Goal: Find specific page/section: Find specific page/section

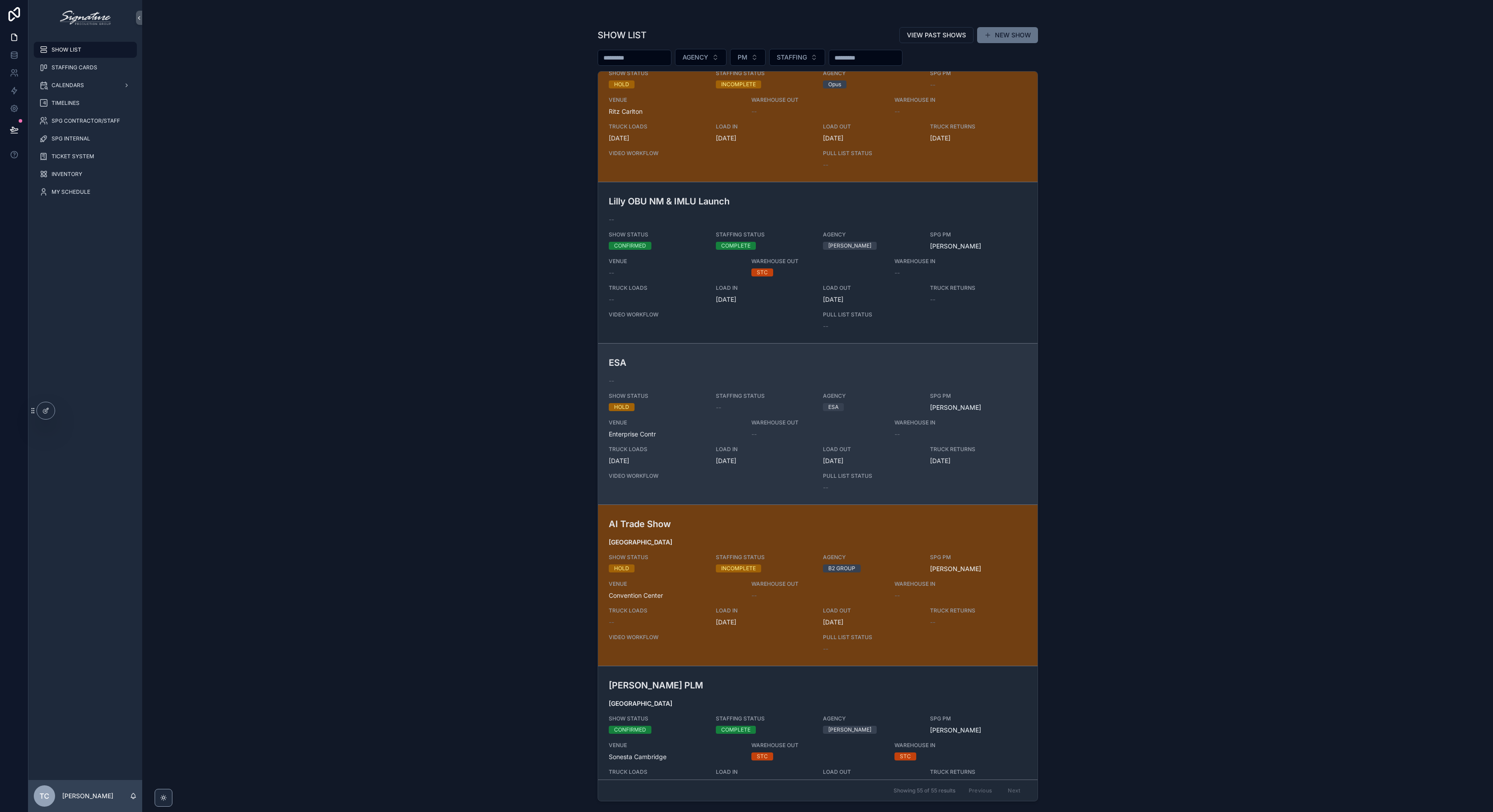
scroll to position [2575, 0]
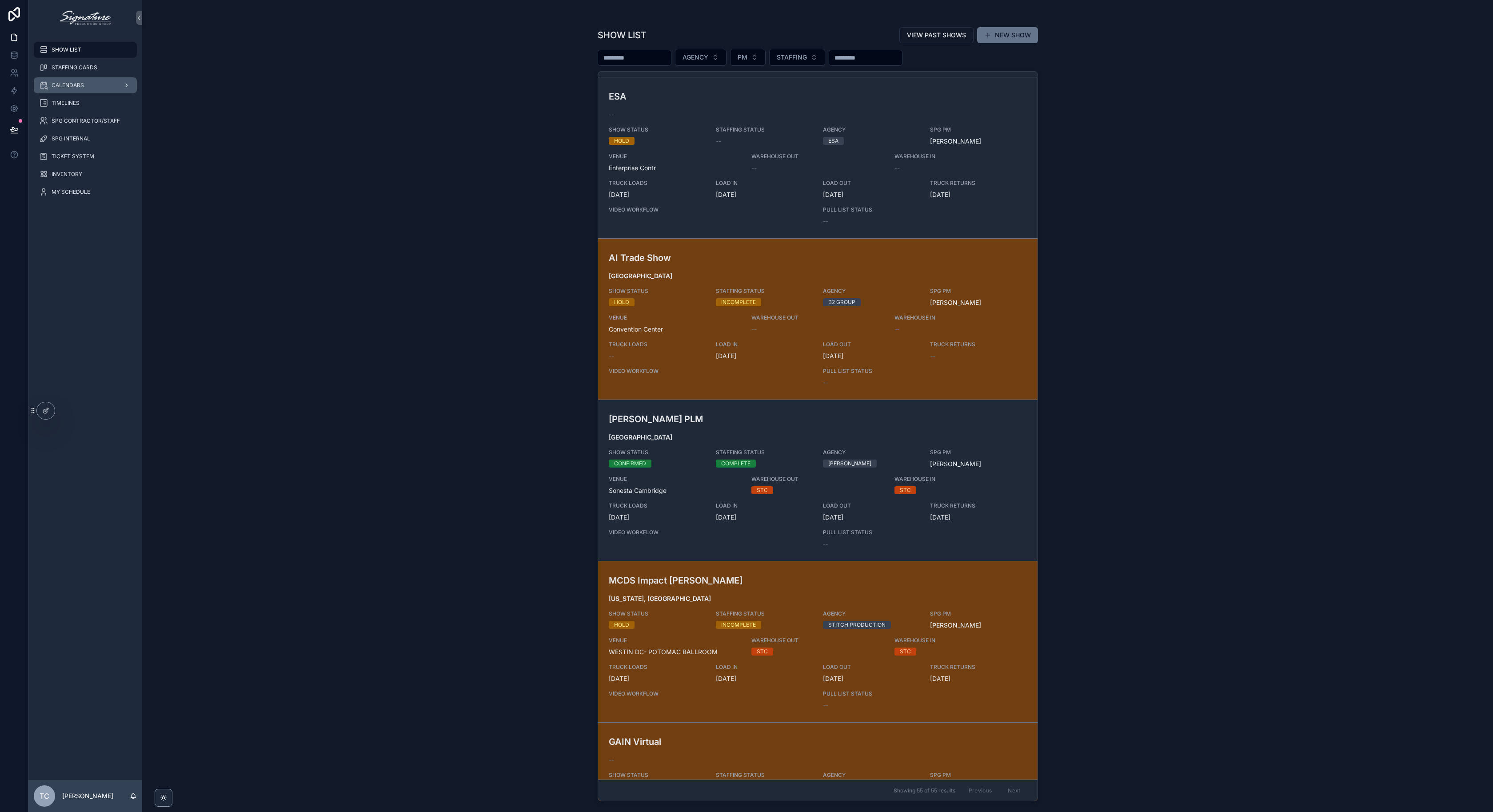
click at [67, 88] on span "CALENDARS" at bounding box center [68, 85] width 32 height 7
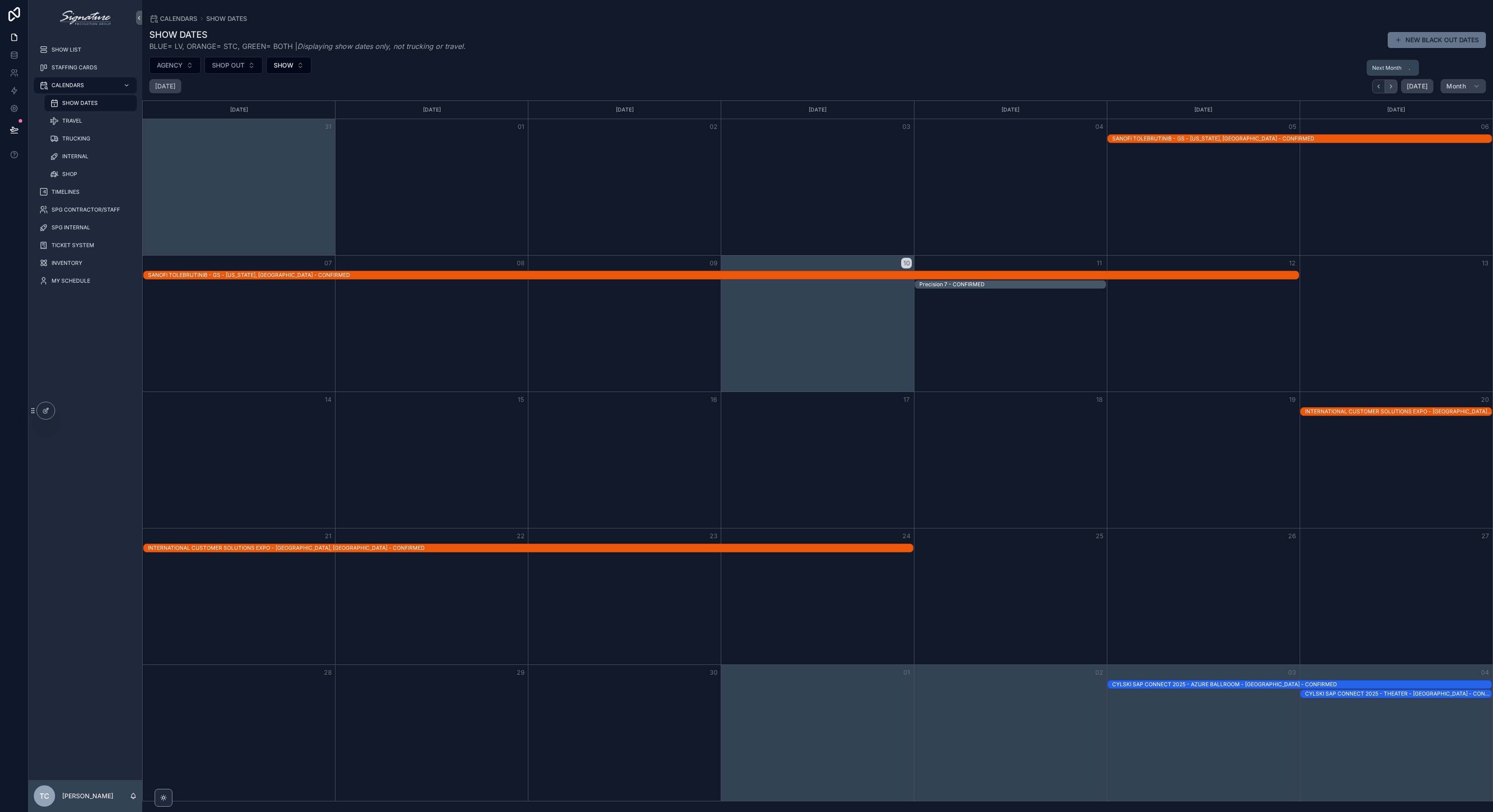
click at [1390, 86] on icon "Next" at bounding box center [1391, 86] width 7 height 7
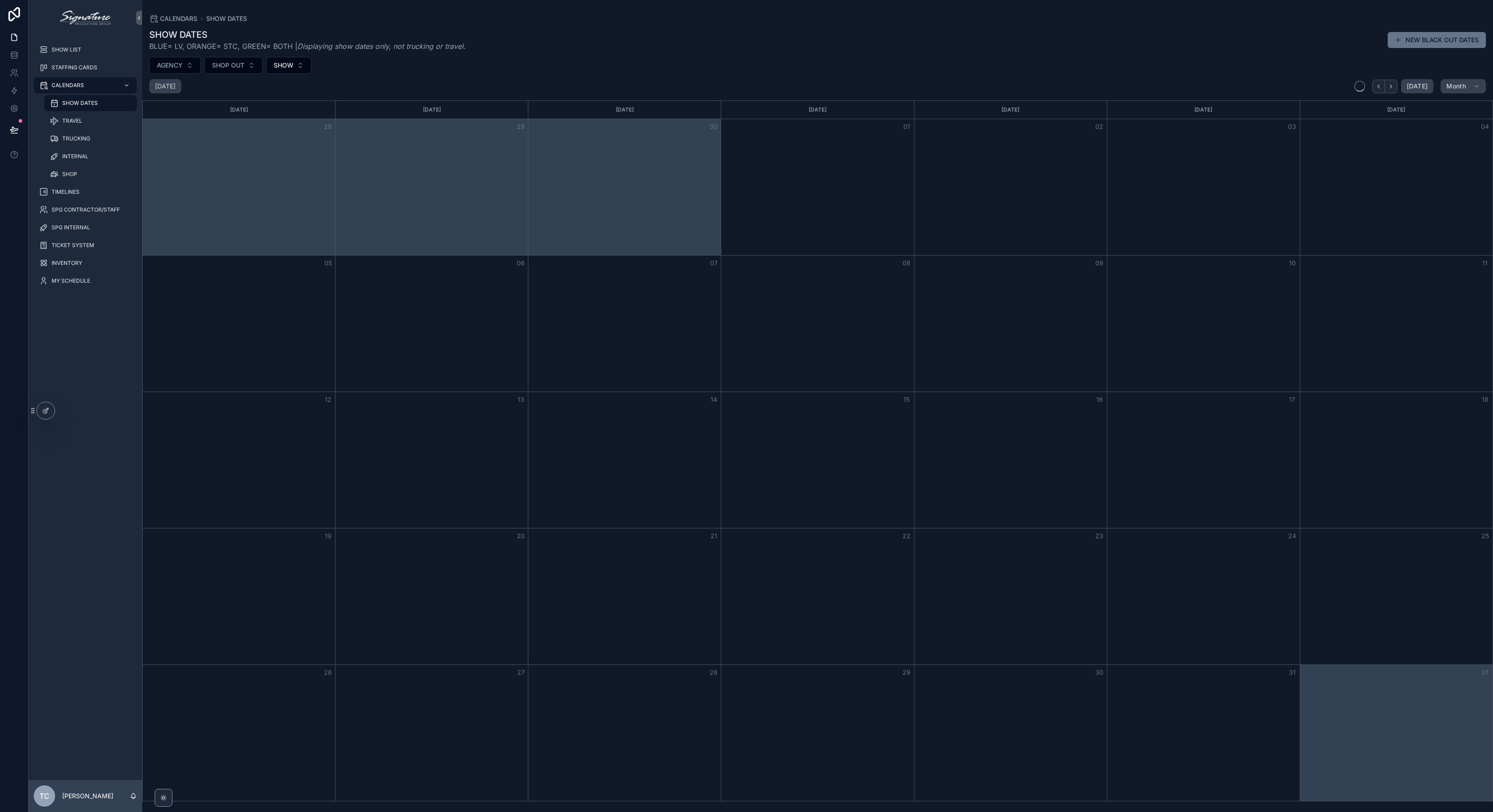
click at [1390, 86] on icon "Next" at bounding box center [1391, 86] width 7 height 7
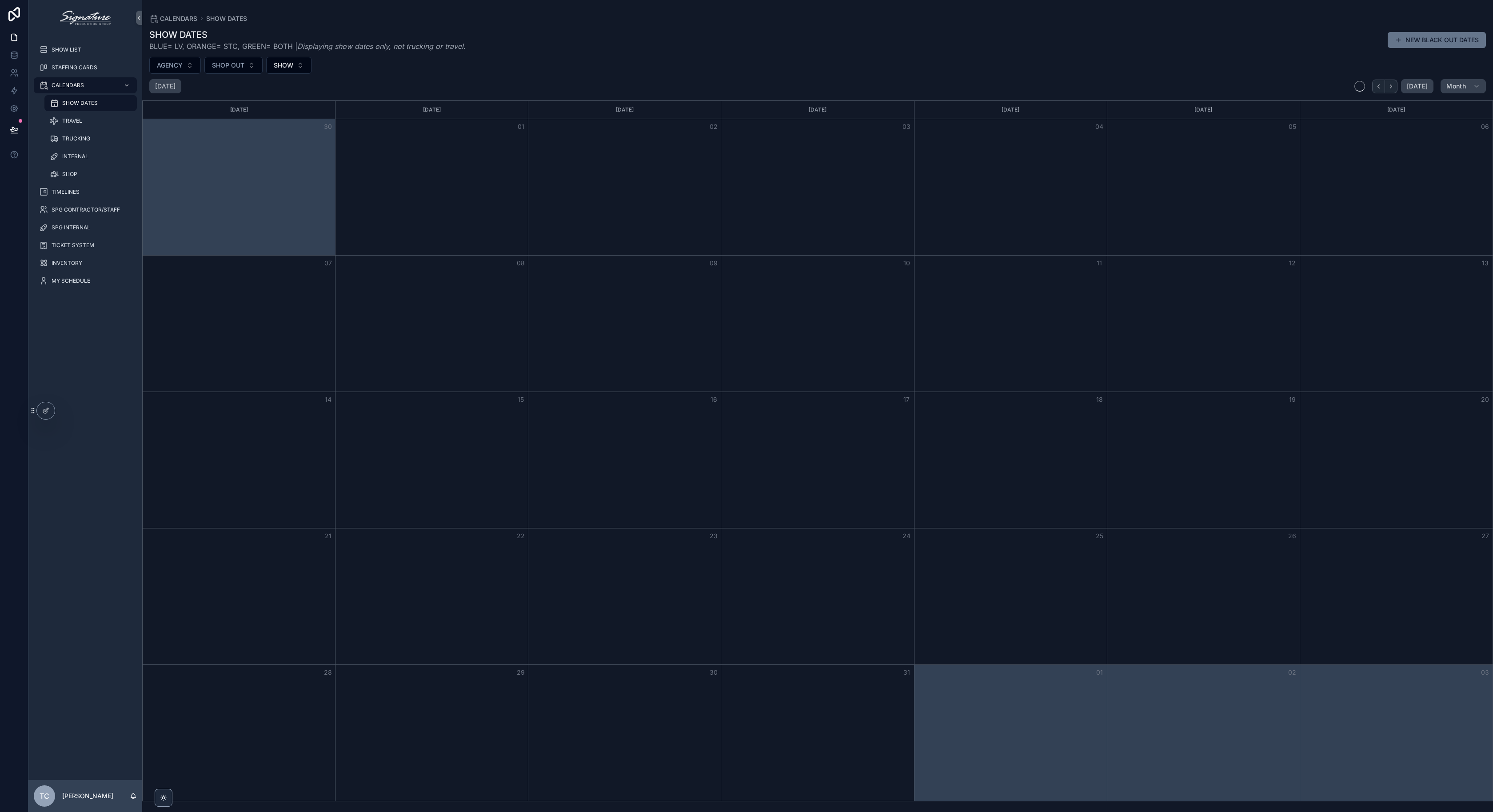
click at [1390, 86] on icon "Next" at bounding box center [1391, 86] width 7 height 7
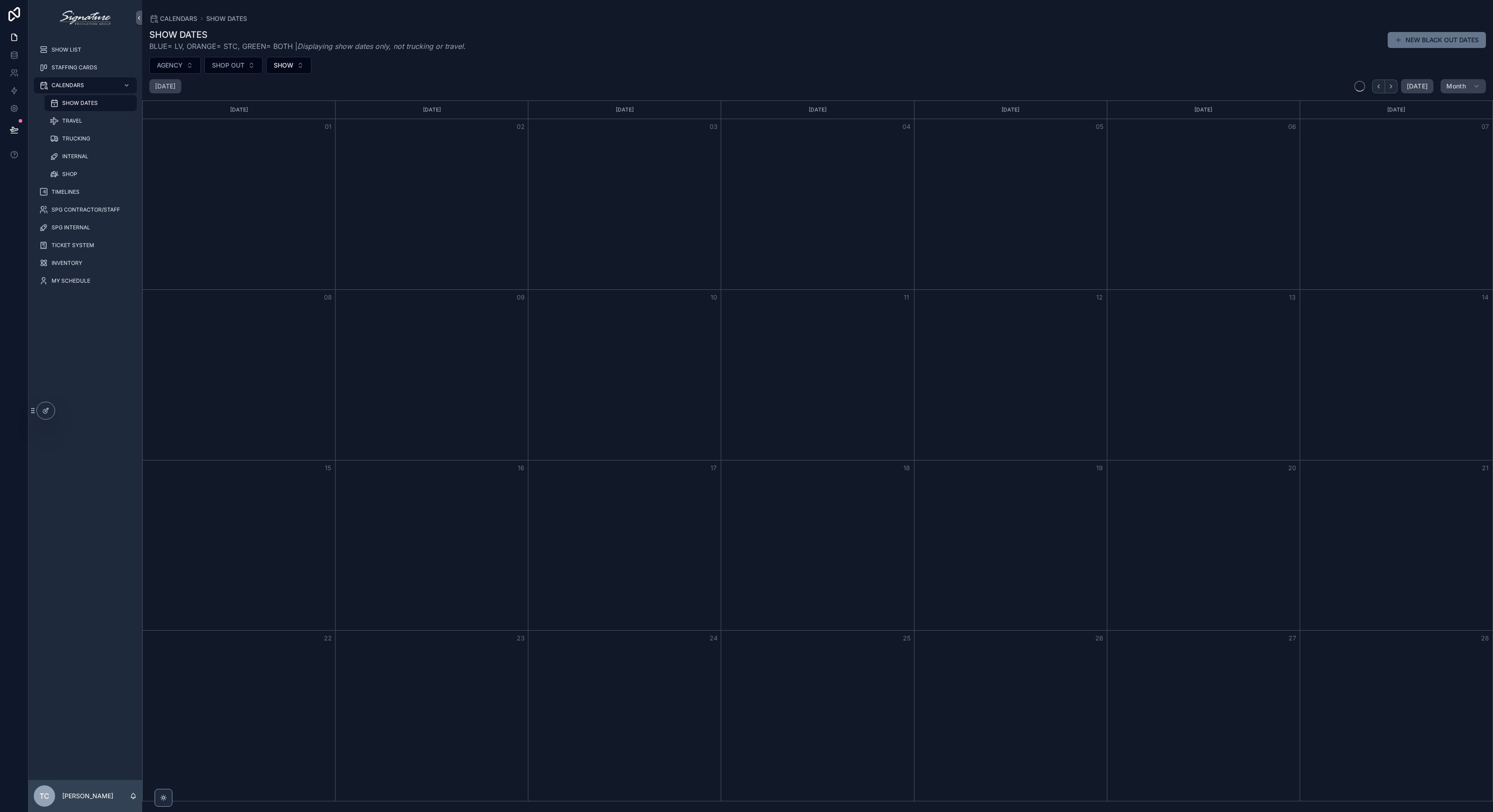
click at [1390, 86] on icon "Next" at bounding box center [1391, 86] width 7 height 7
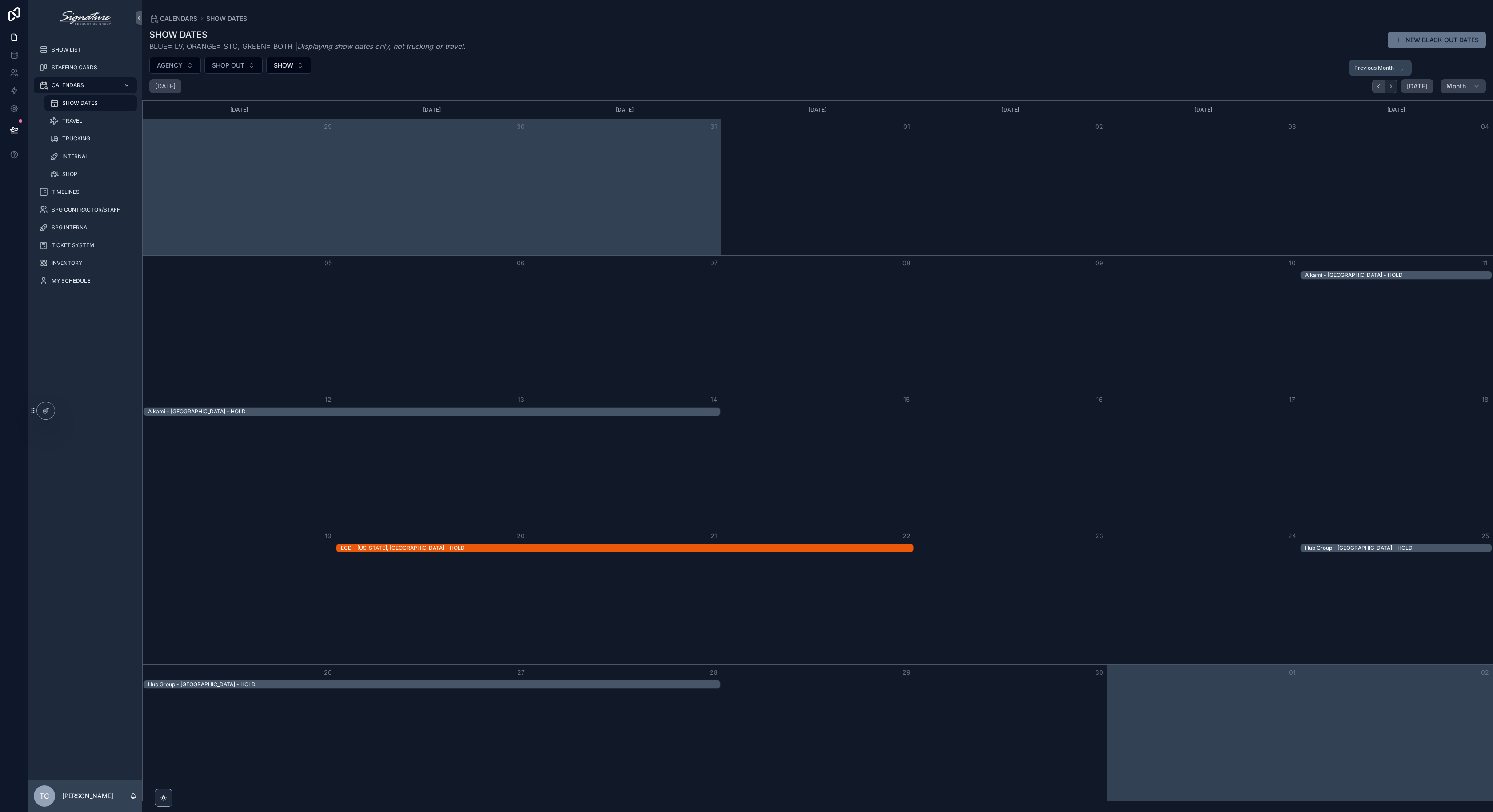
click at [1377, 89] on icon "Back" at bounding box center [1379, 86] width 7 height 7
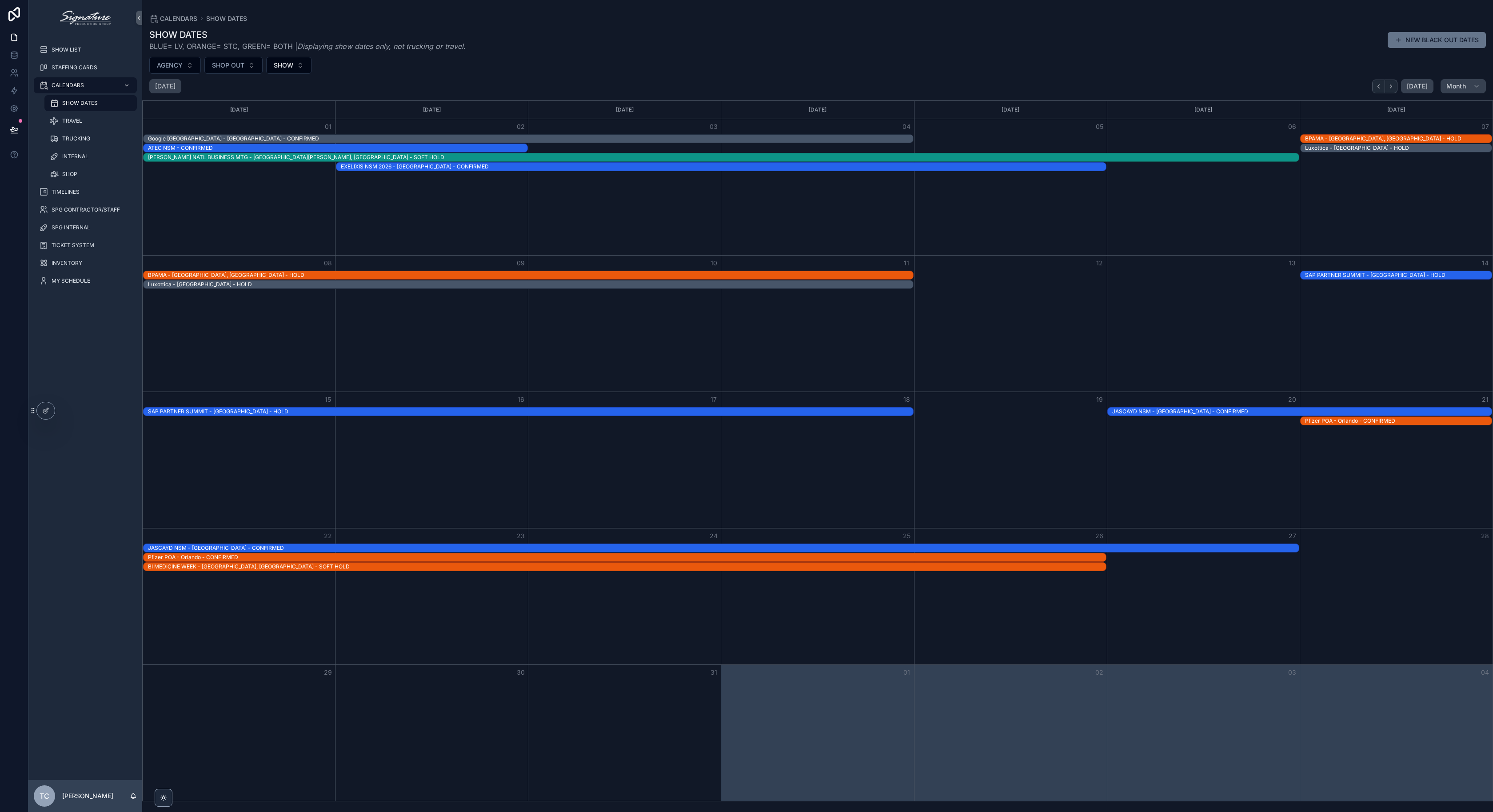
click at [191, 559] on div "Pfizer POA - Orlando - CONFIRMED" at bounding box center [627, 557] width 958 height 7
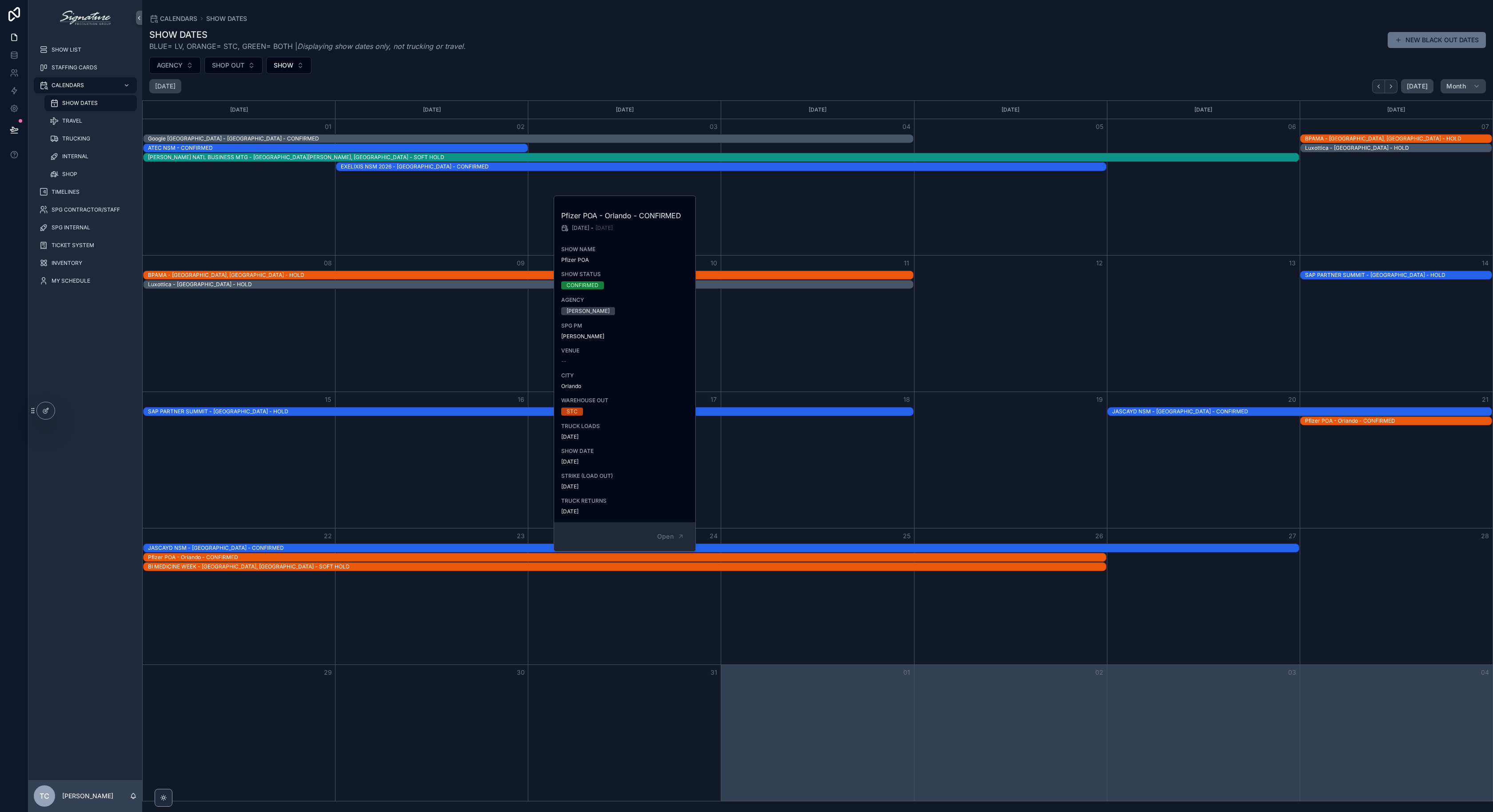
click at [270, 489] on div "Month View" at bounding box center [239, 460] width 192 height 136
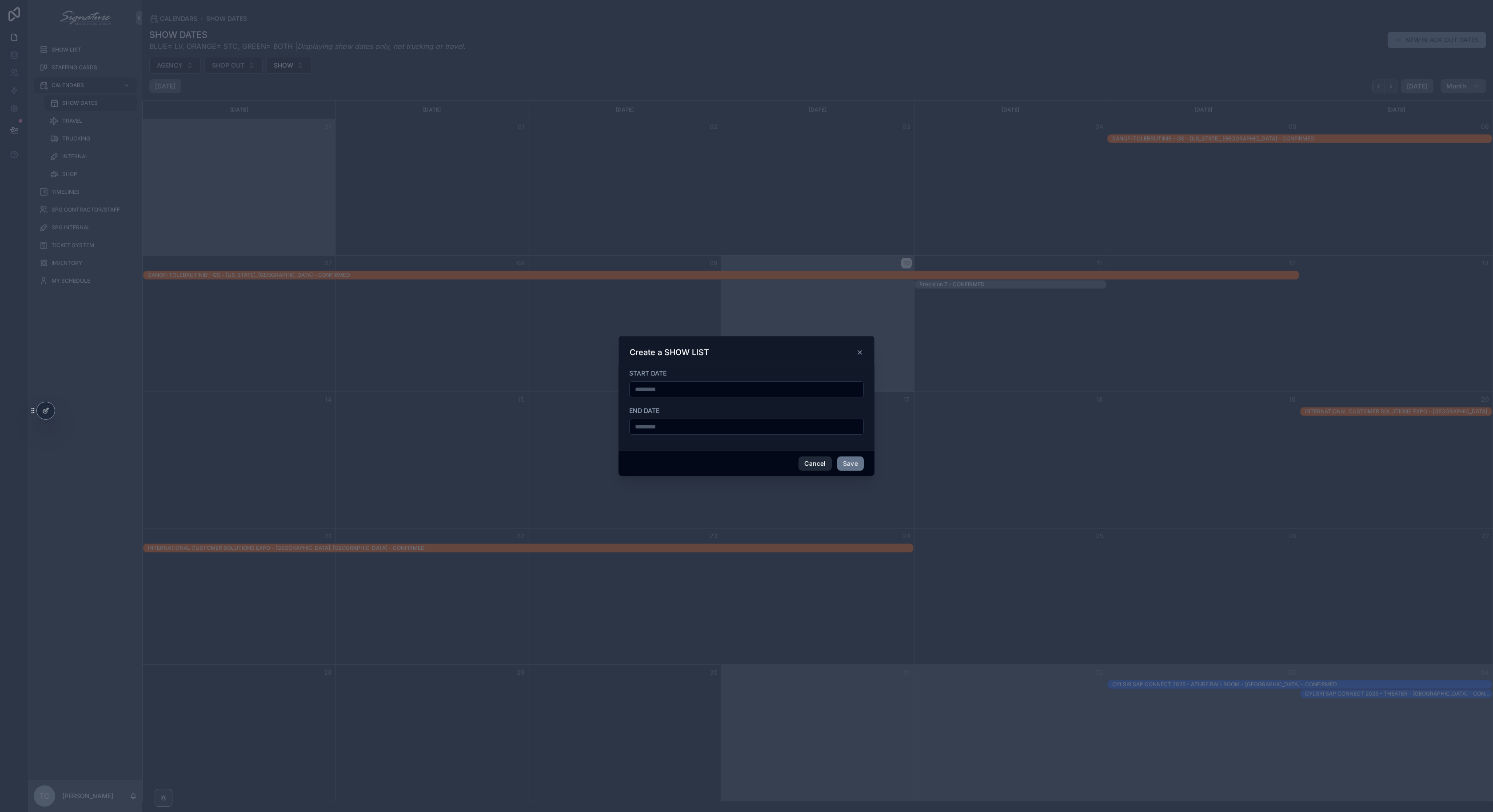
click at [818, 461] on button "Cancel" at bounding box center [815, 463] width 33 height 14
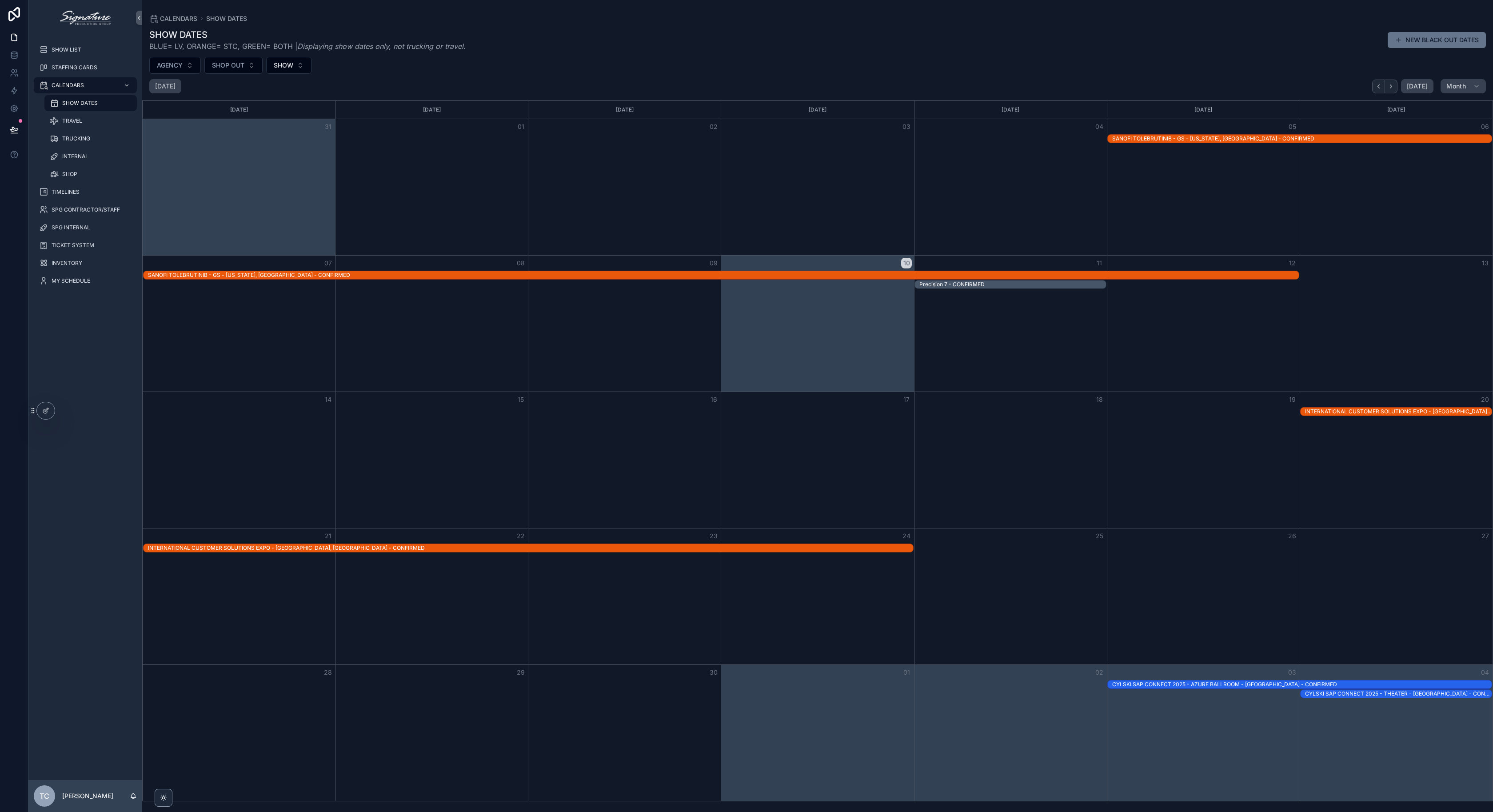
click at [1269, 239] on div "Month View" at bounding box center [1203, 187] width 193 height 136
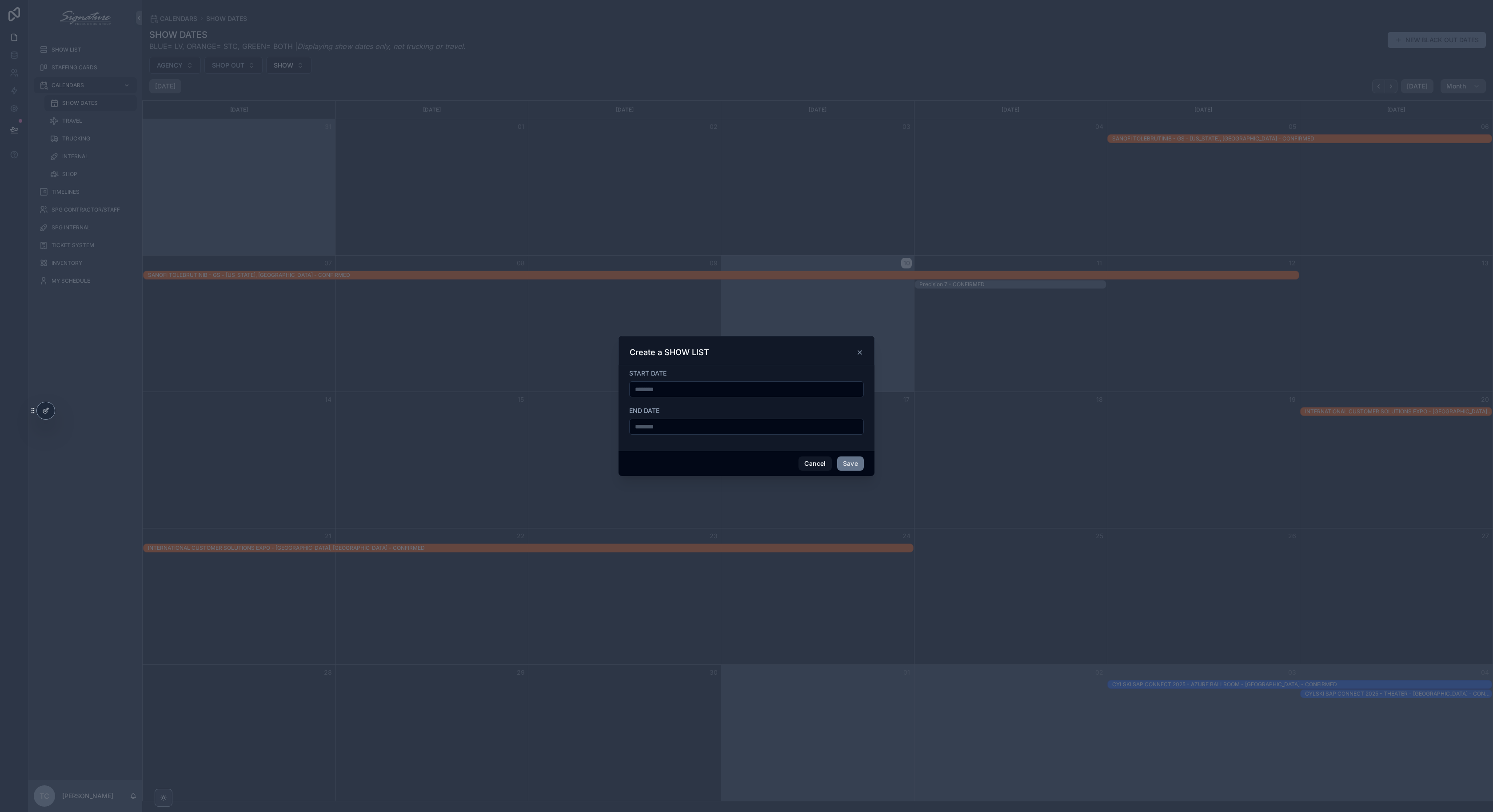
click at [862, 351] on icon "scrollable content" at bounding box center [860, 352] width 7 height 7
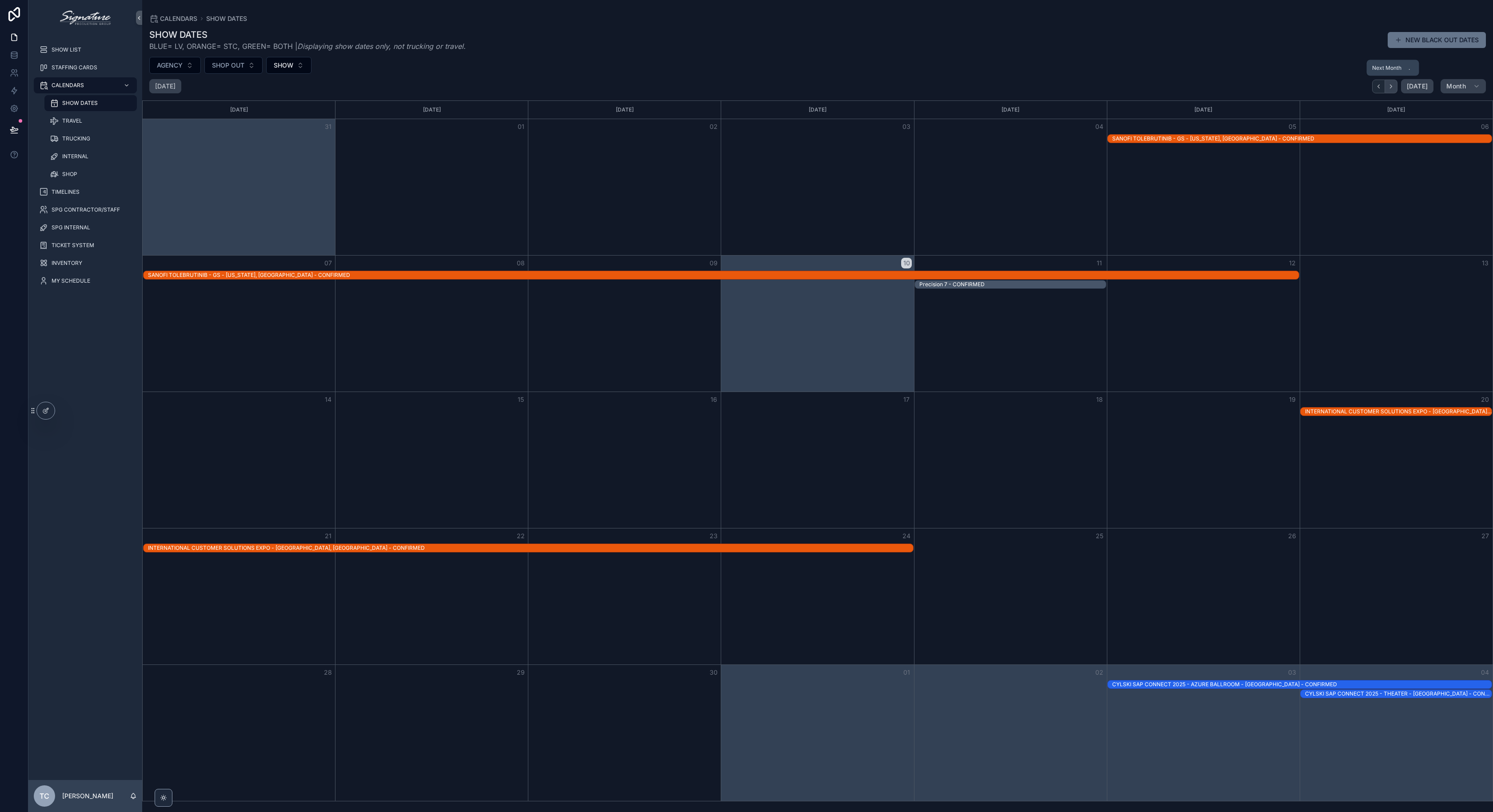
click at [1397, 92] on button "Next" at bounding box center [1391, 86] width 12 height 14
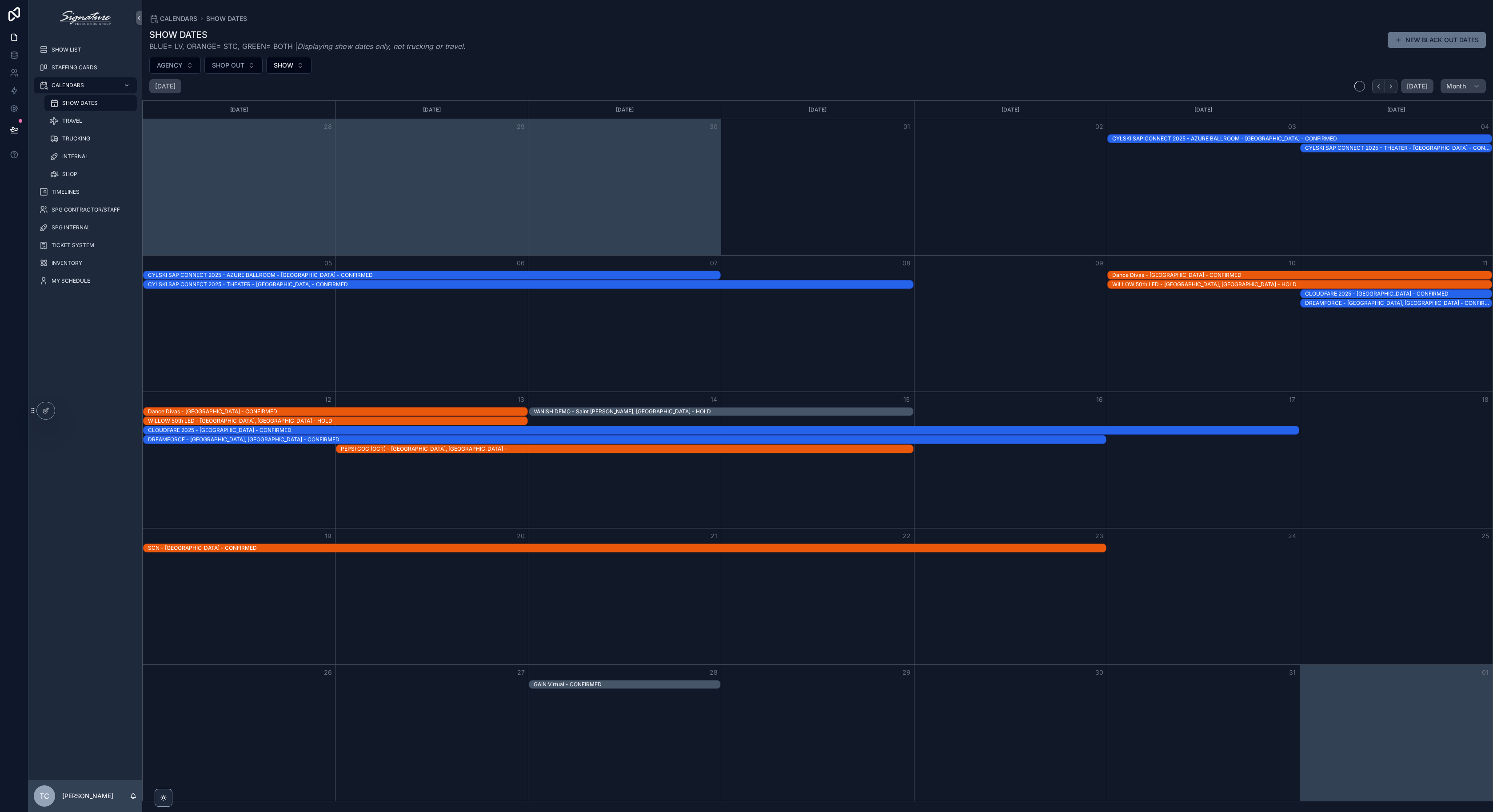
click at [1397, 92] on button "Next" at bounding box center [1391, 86] width 12 height 14
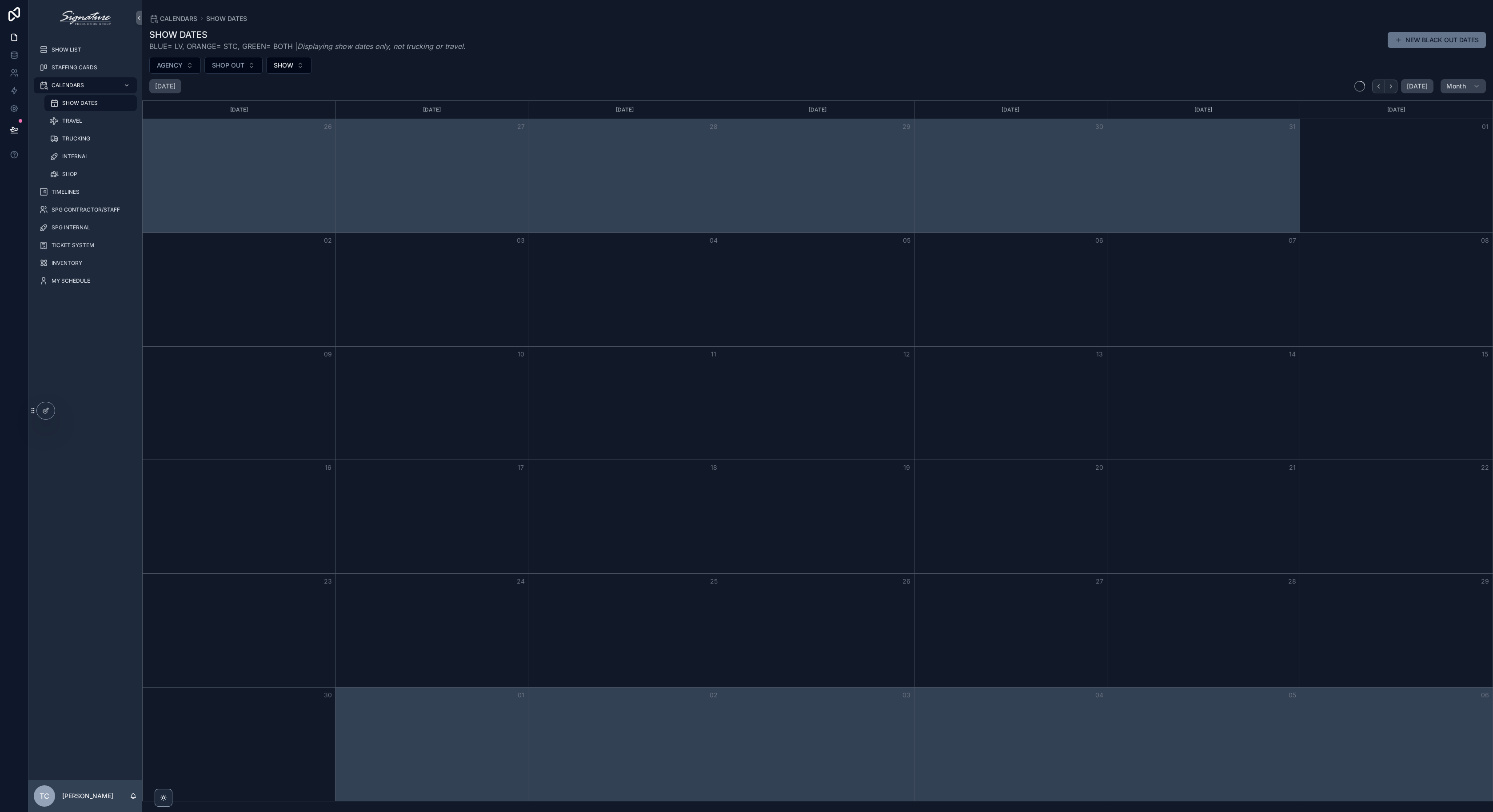
click at [1397, 92] on button "Next" at bounding box center [1391, 86] width 12 height 14
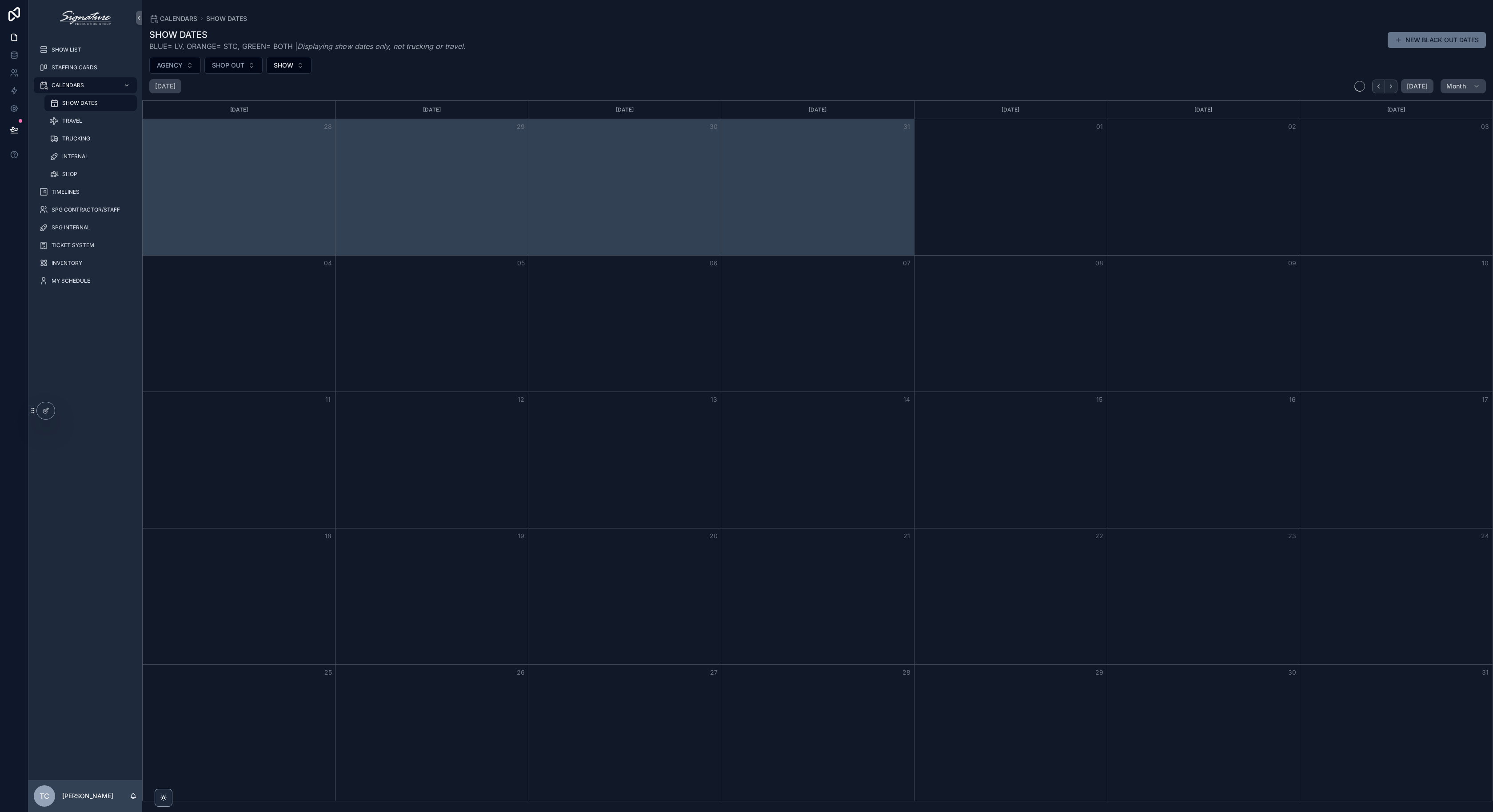
click at [1397, 92] on button "Next" at bounding box center [1391, 86] width 12 height 14
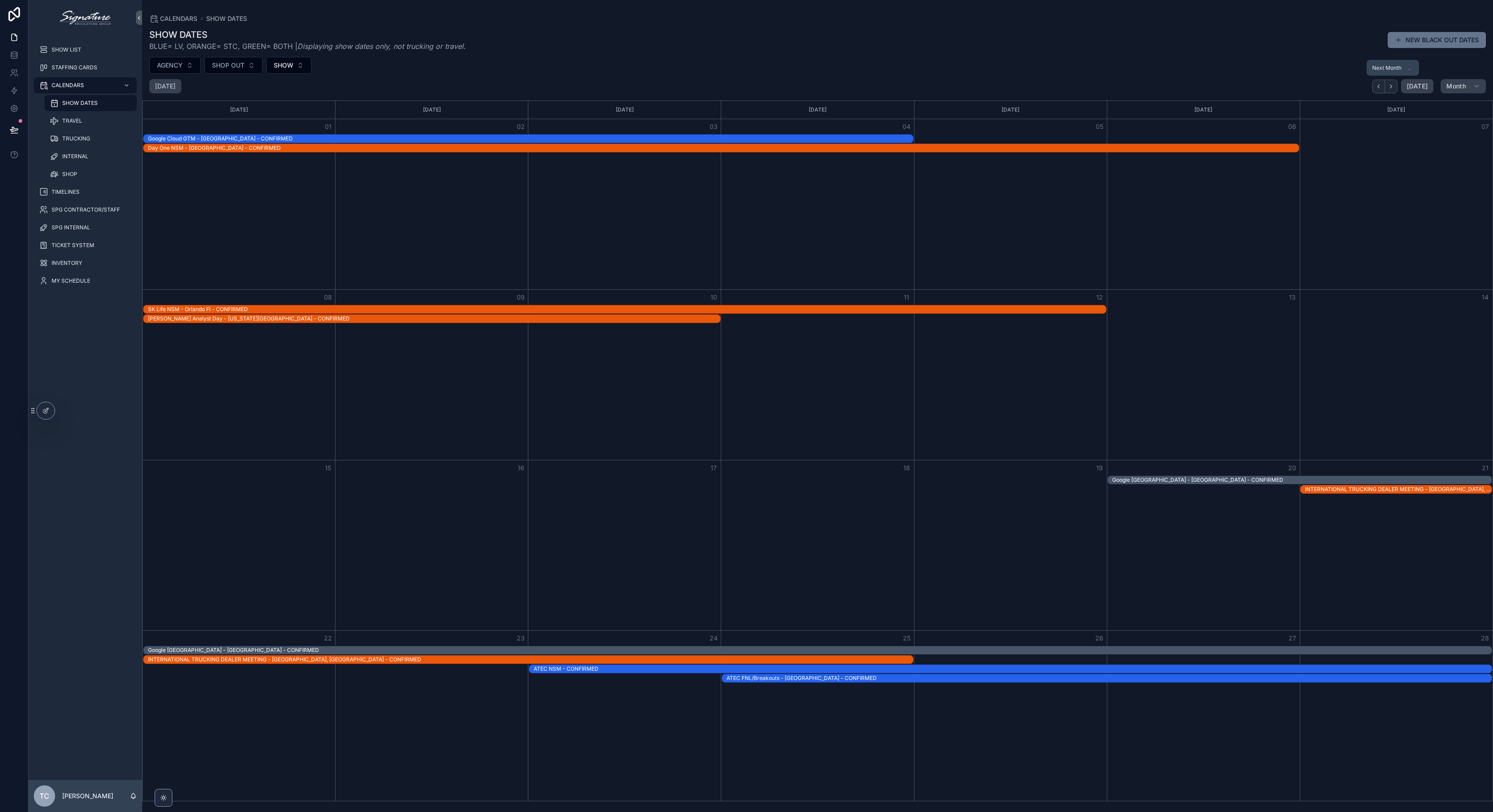
click at [1397, 92] on button "Next" at bounding box center [1391, 86] width 12 height 14
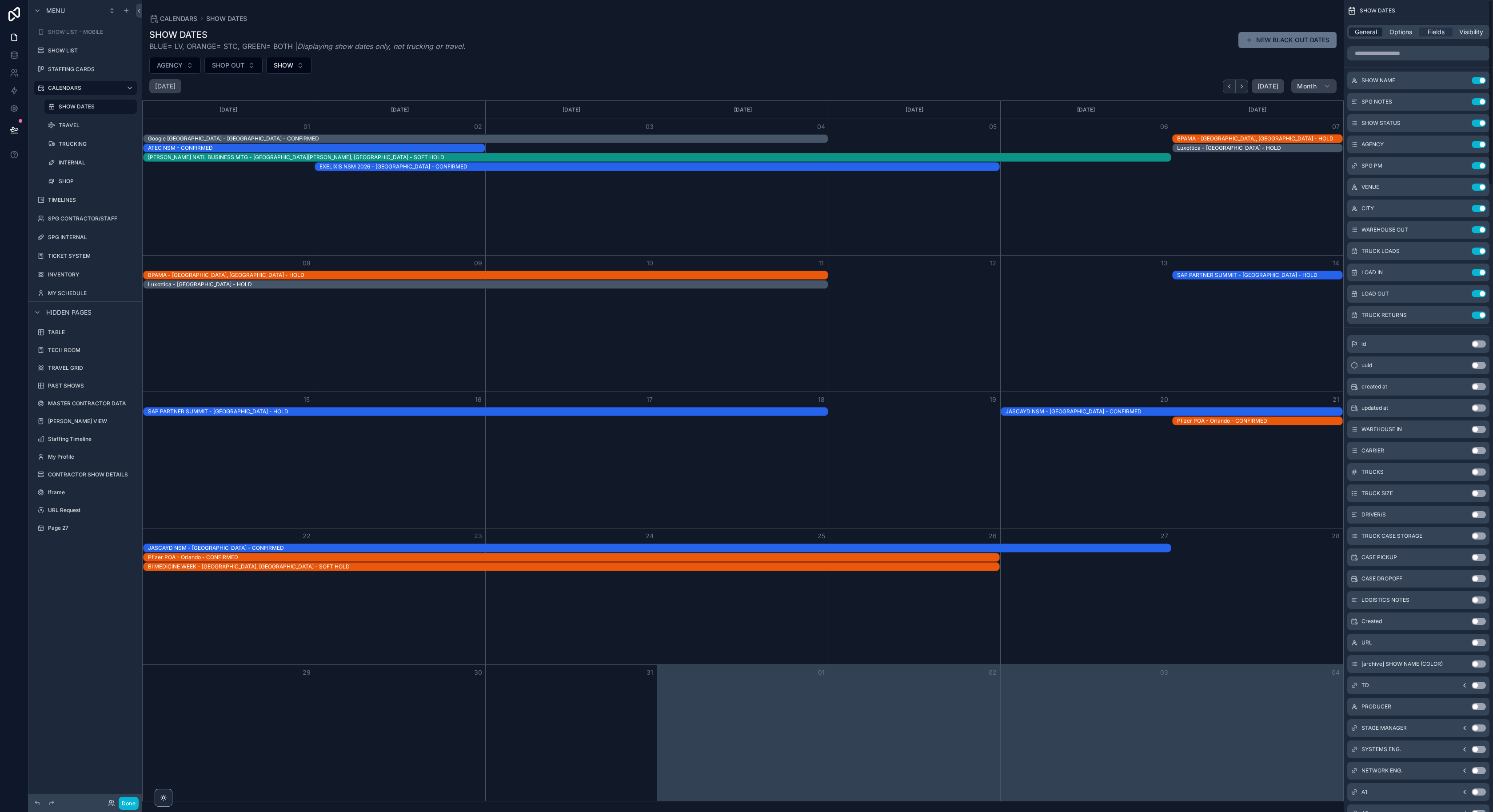
click at [1371, 35] on span "General" at bounding box center [1366, 32] width 22 height 9
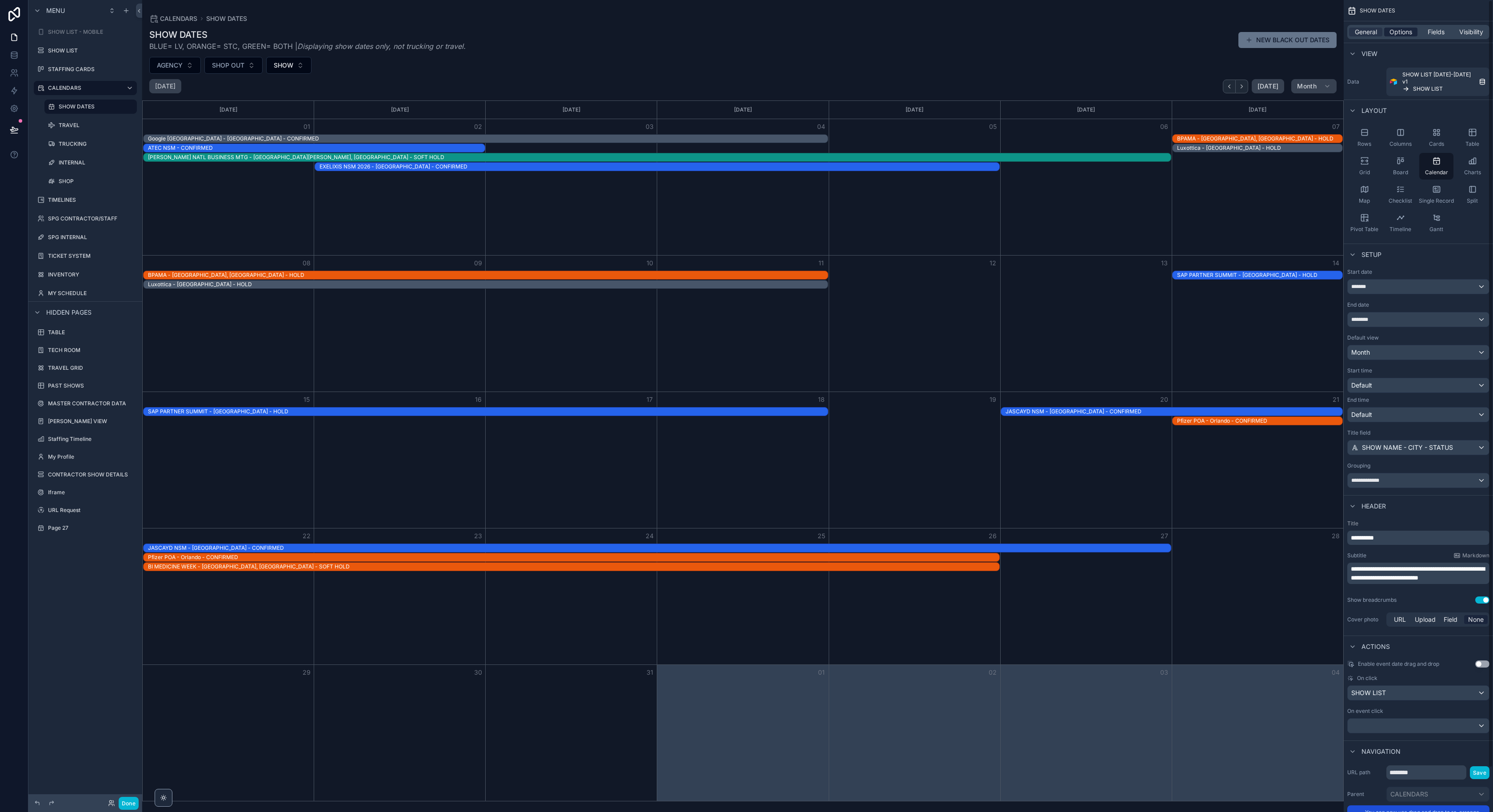
click at [1399, 30] on span "Options" at bounding box center [1400, 32] width 23 height 9
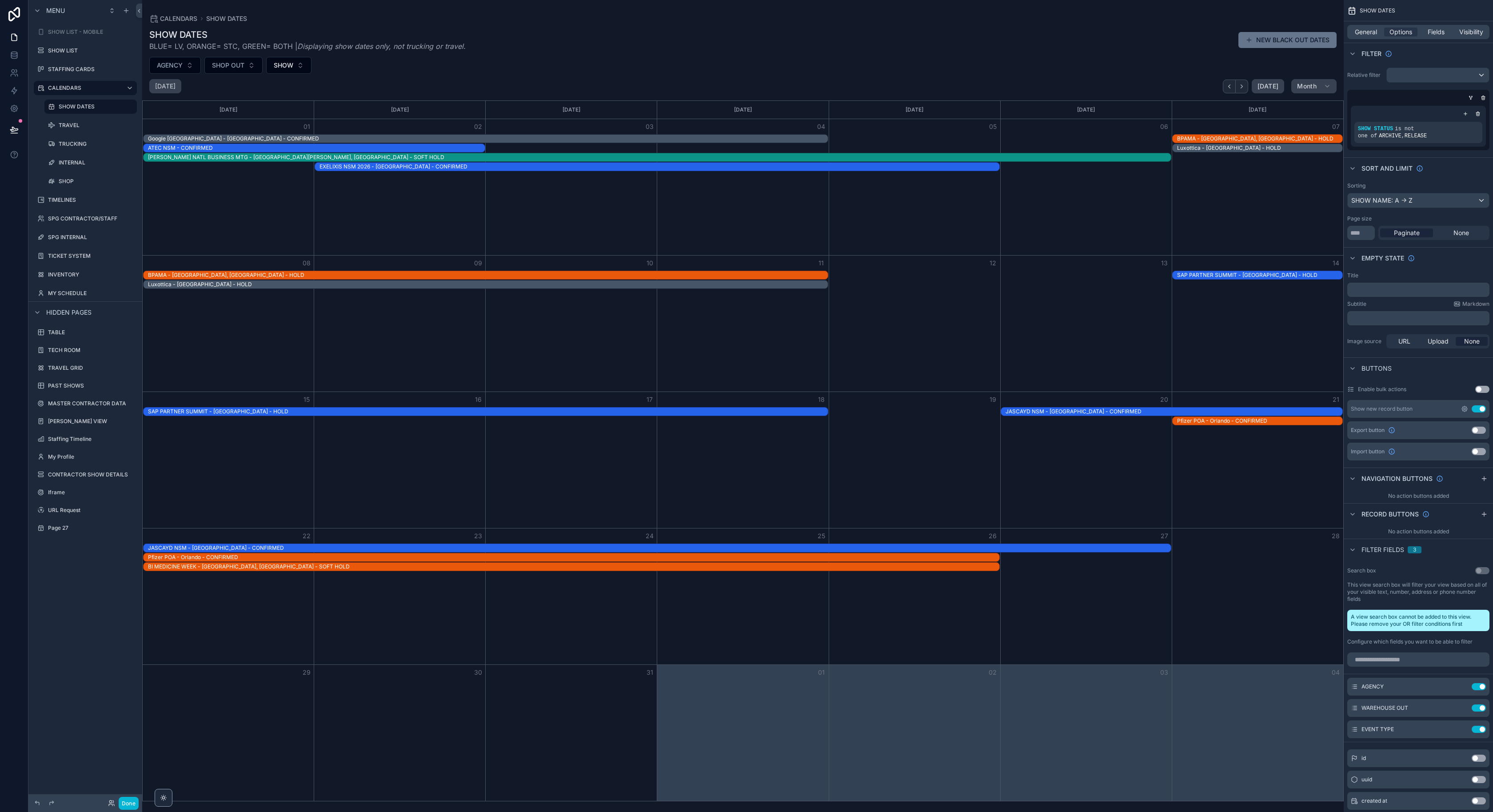
click at [1467, 410] on icon "scrollable content" at bounding box center [1464, 409] width 5 height 5
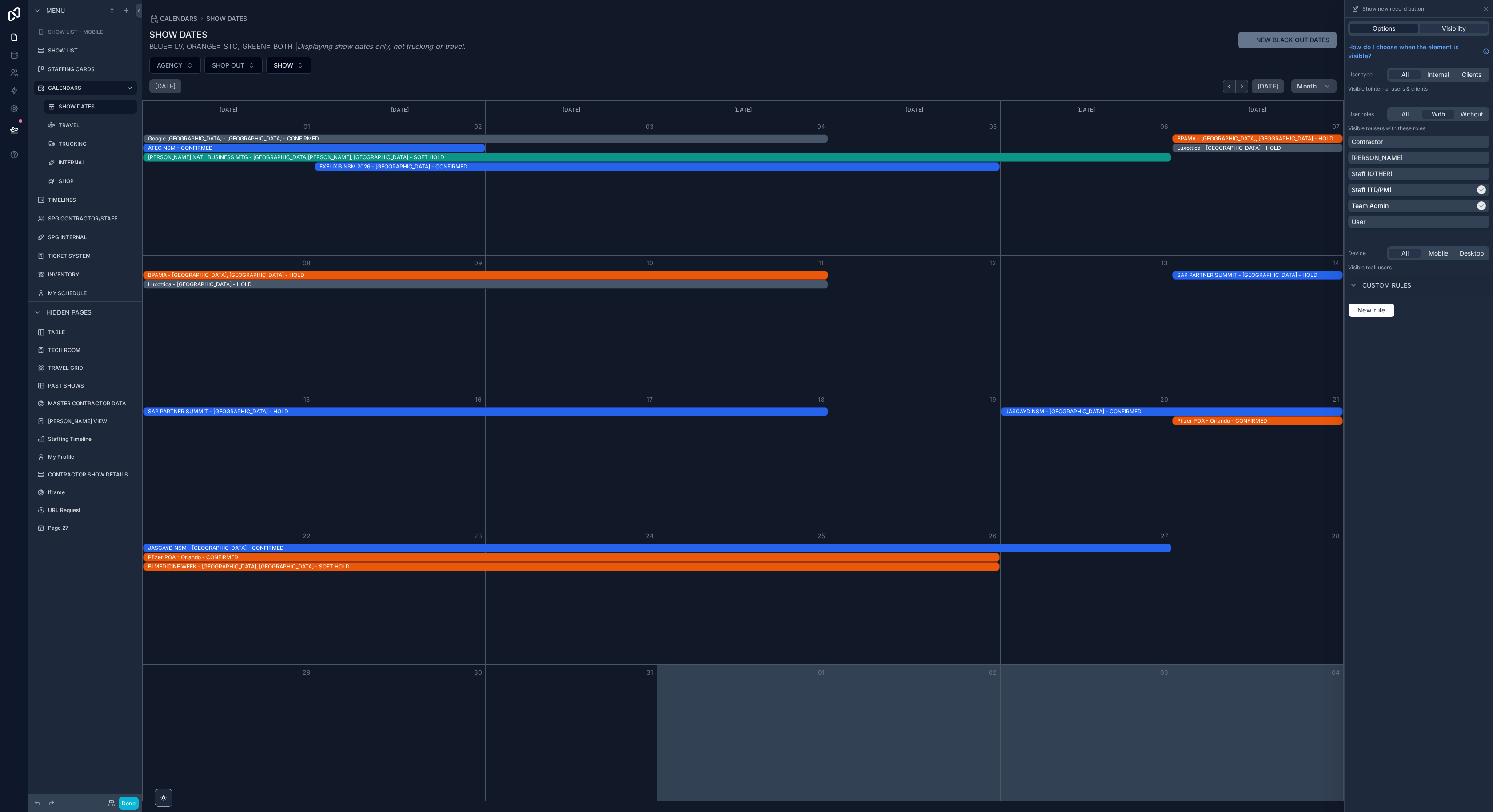
click at [1376, 28] on span "Options" at bounding box center [1383, 28] width 23 height 9
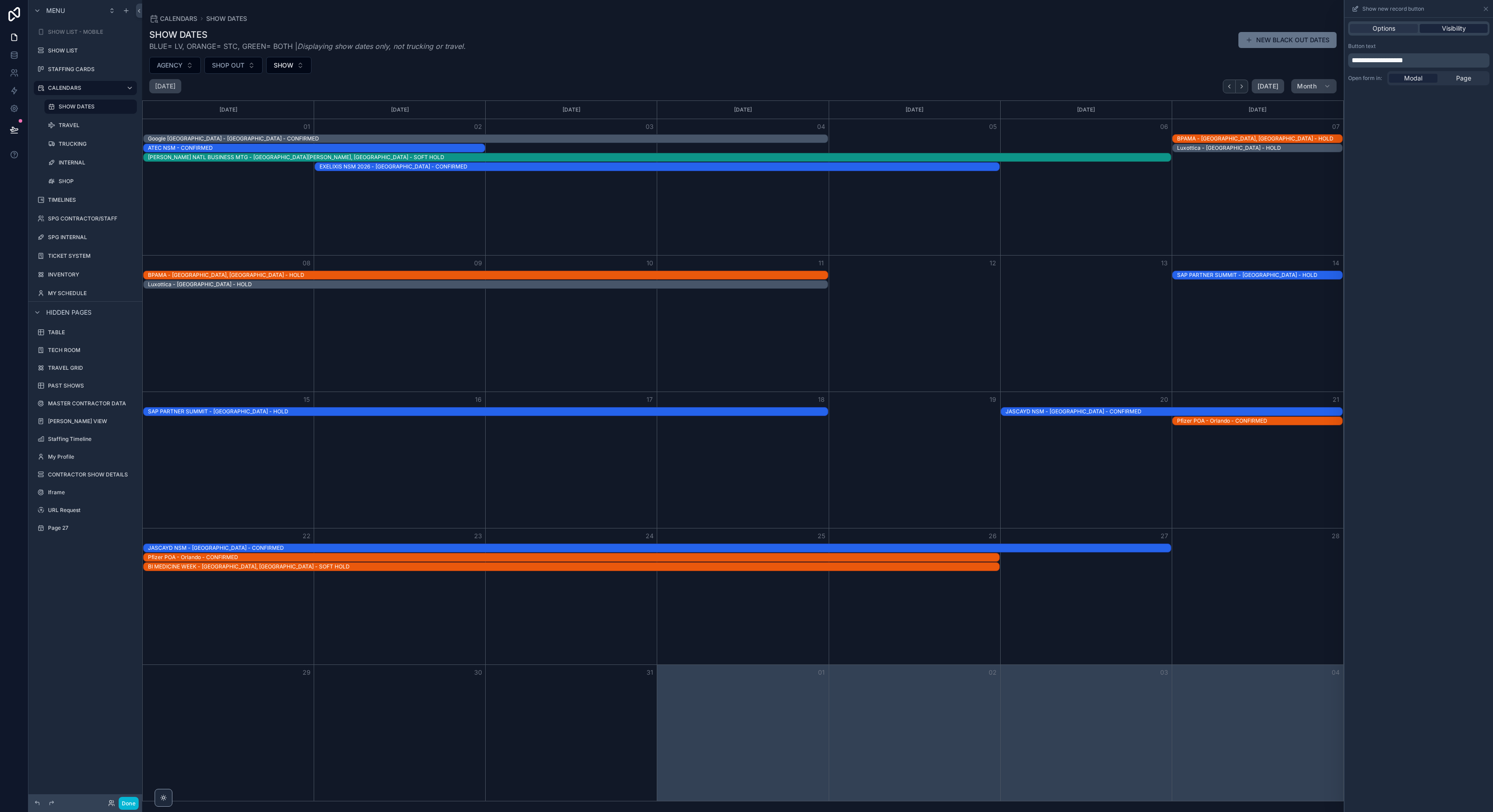
click at [1447, 27] on span "Visibility" at bounding box center [1454, 28] width 24 height 9
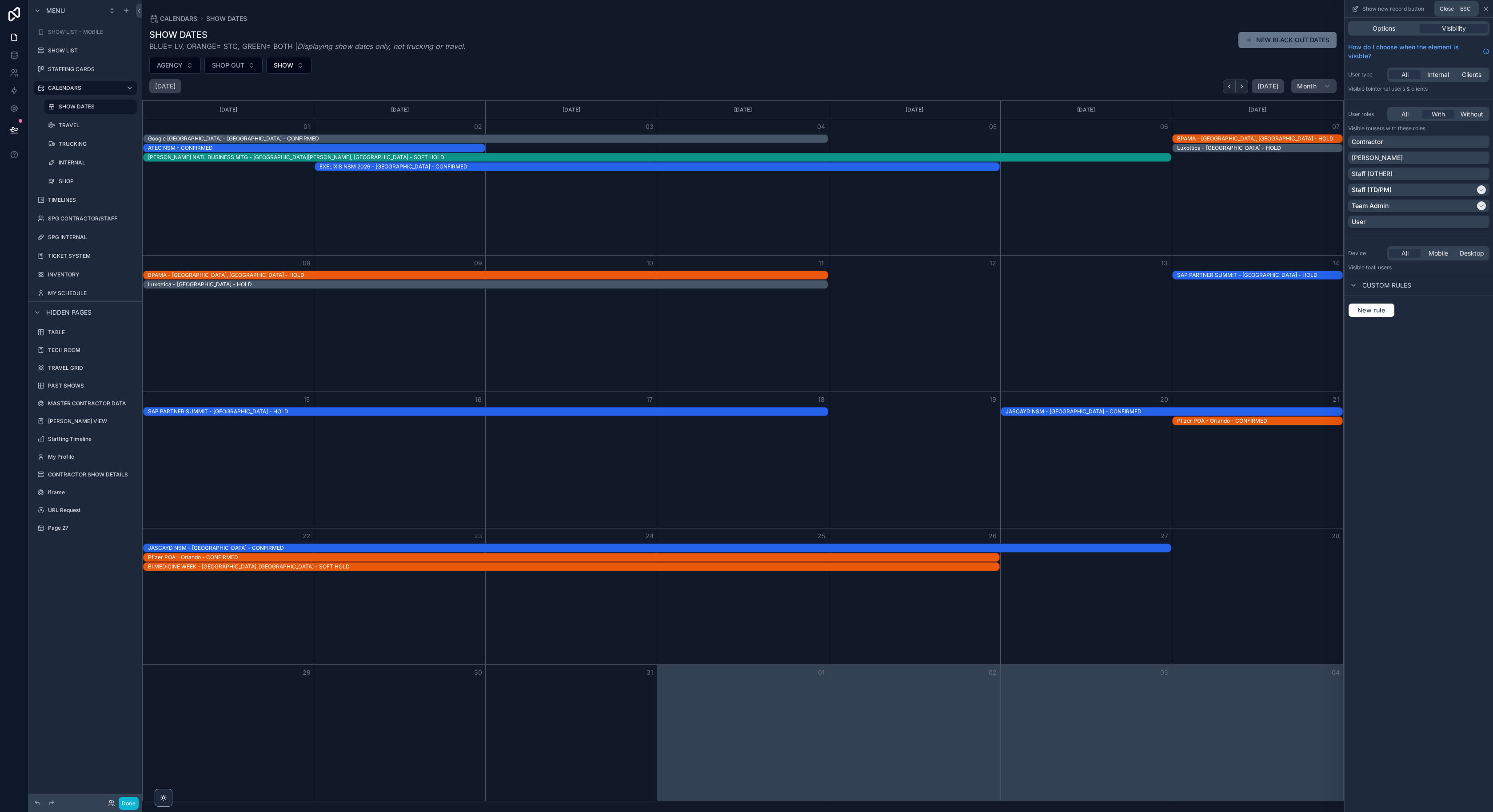
click at [1485, 8] on icon at bounding box center [1486, 9] width 7 height 7
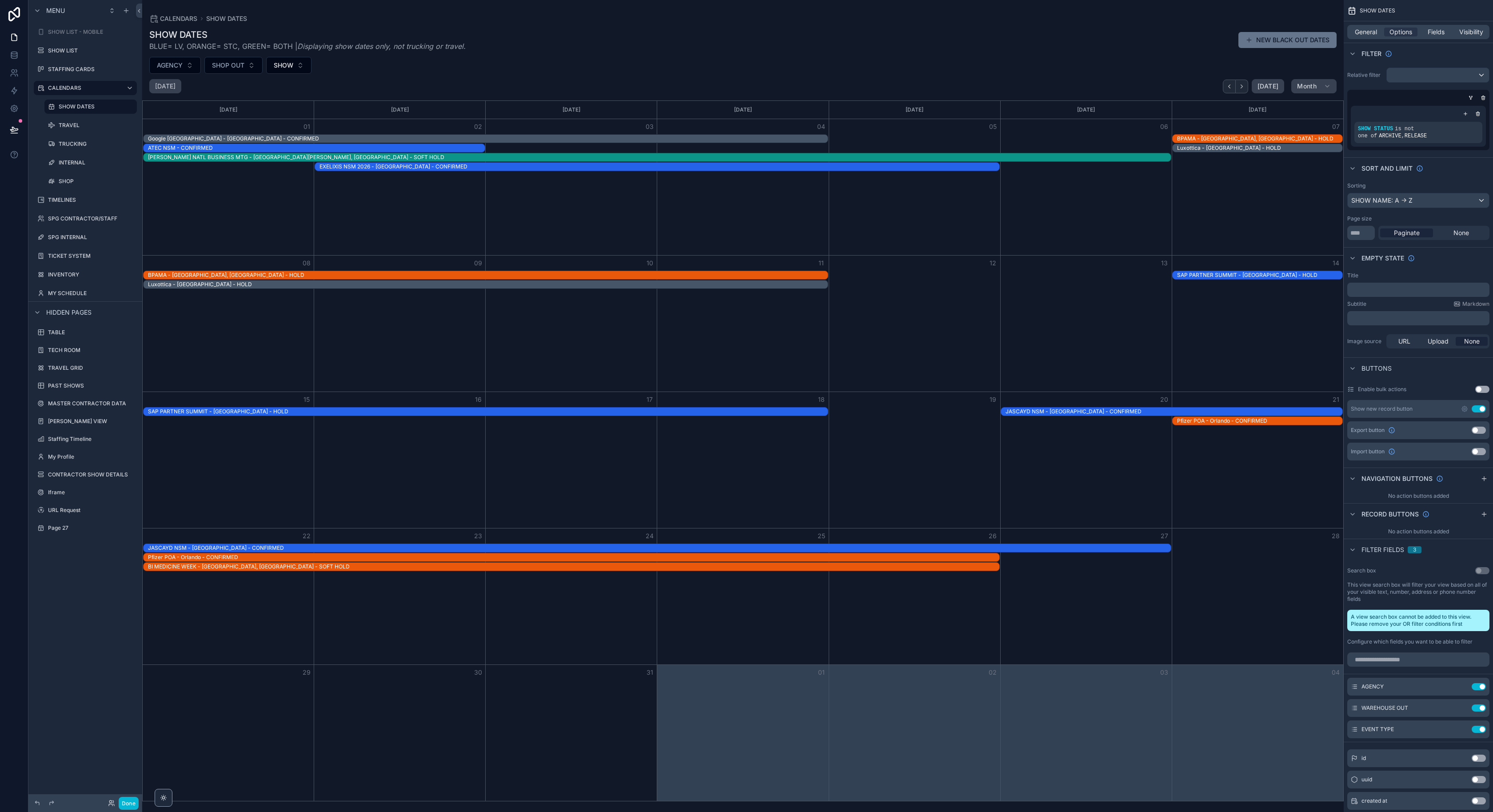
click at [1476, 408] on button "Use setting" at bounding box center [1479, 409] width 14 height 7
click at [1098, 347] on div "scrollable content" at bounding box center [742, 406] width 1201 height 812
click at [1129, 344] on div "Month View" at bounding box center [1086, 323] width 172 height 136
click at [1024, 359] on div "Month View" at bounding box center [1086, 323] width 172 height 136
click at [938, 348] on div "Month View" at bounding box center [915, 323] width 172 height 136
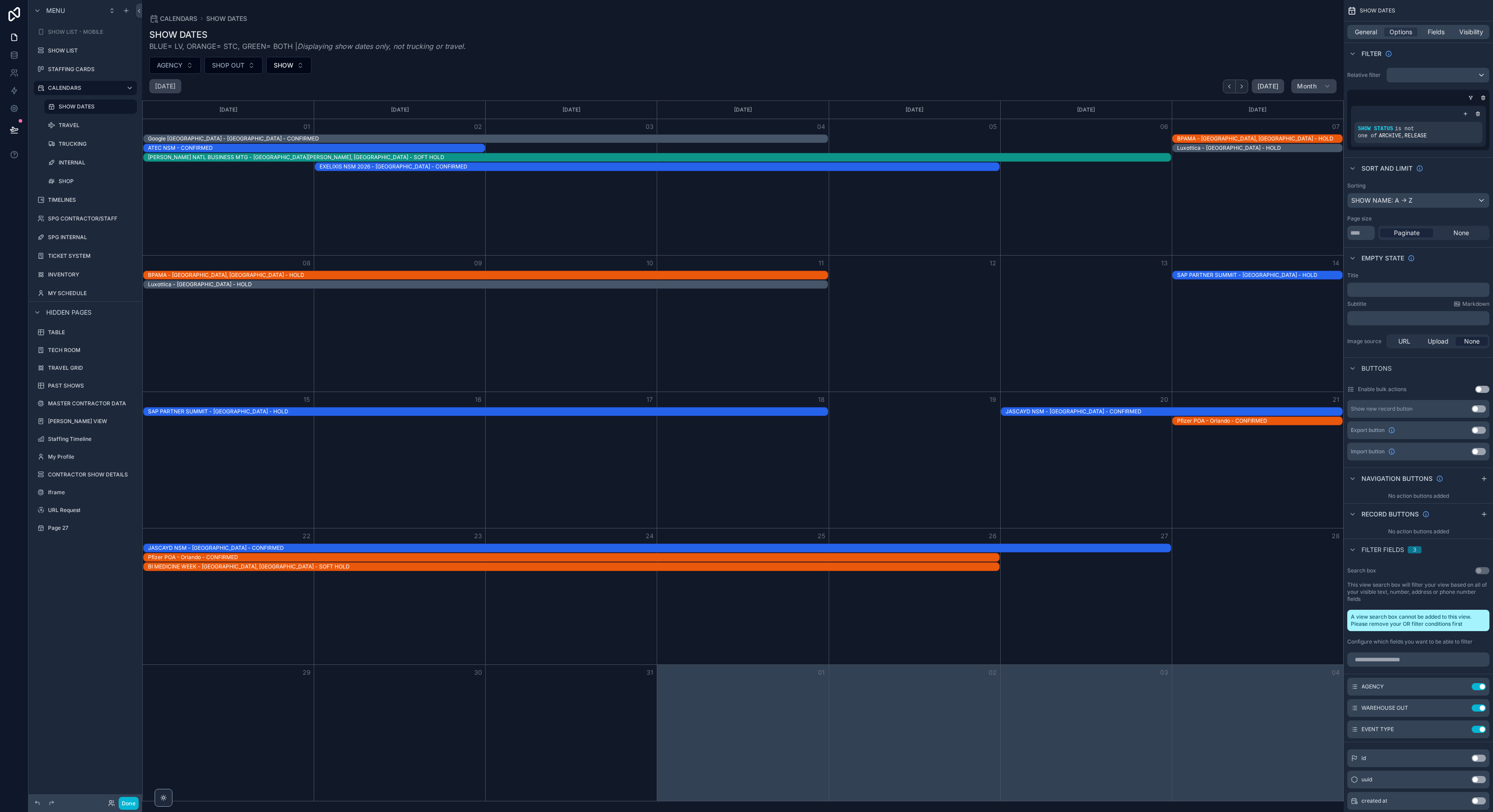
click at [938, 348] on div "Month View" at bounding box center [915, 323] width 172 height 136
click at [1061, 334] on div "Month View" at bounding box center [1086, 323] width 172 height 136
click at [1481, 406] on button "Use setting" at bounding box center [1479, 409] width 14 height 7
click at [1465, 408] on icon "scrollable content" at bounding box center [1464, 409] width 2 height 2
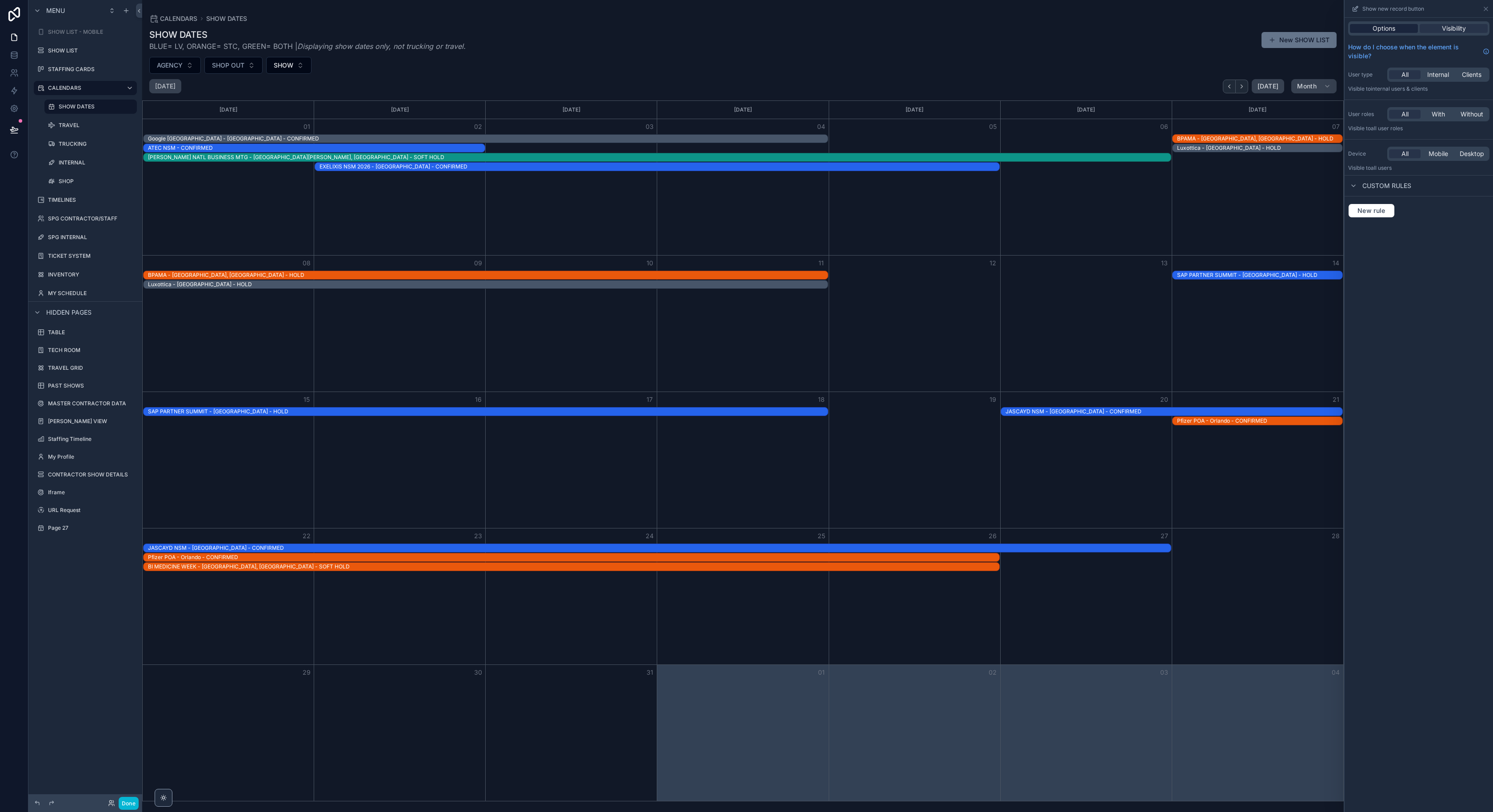
click at [1409, 30] on div "Options" at bounding box center [1383, 28] width 68 height 9
click at [1483, 9] on icon at bounding box center [1486, 9] width 7 height 7
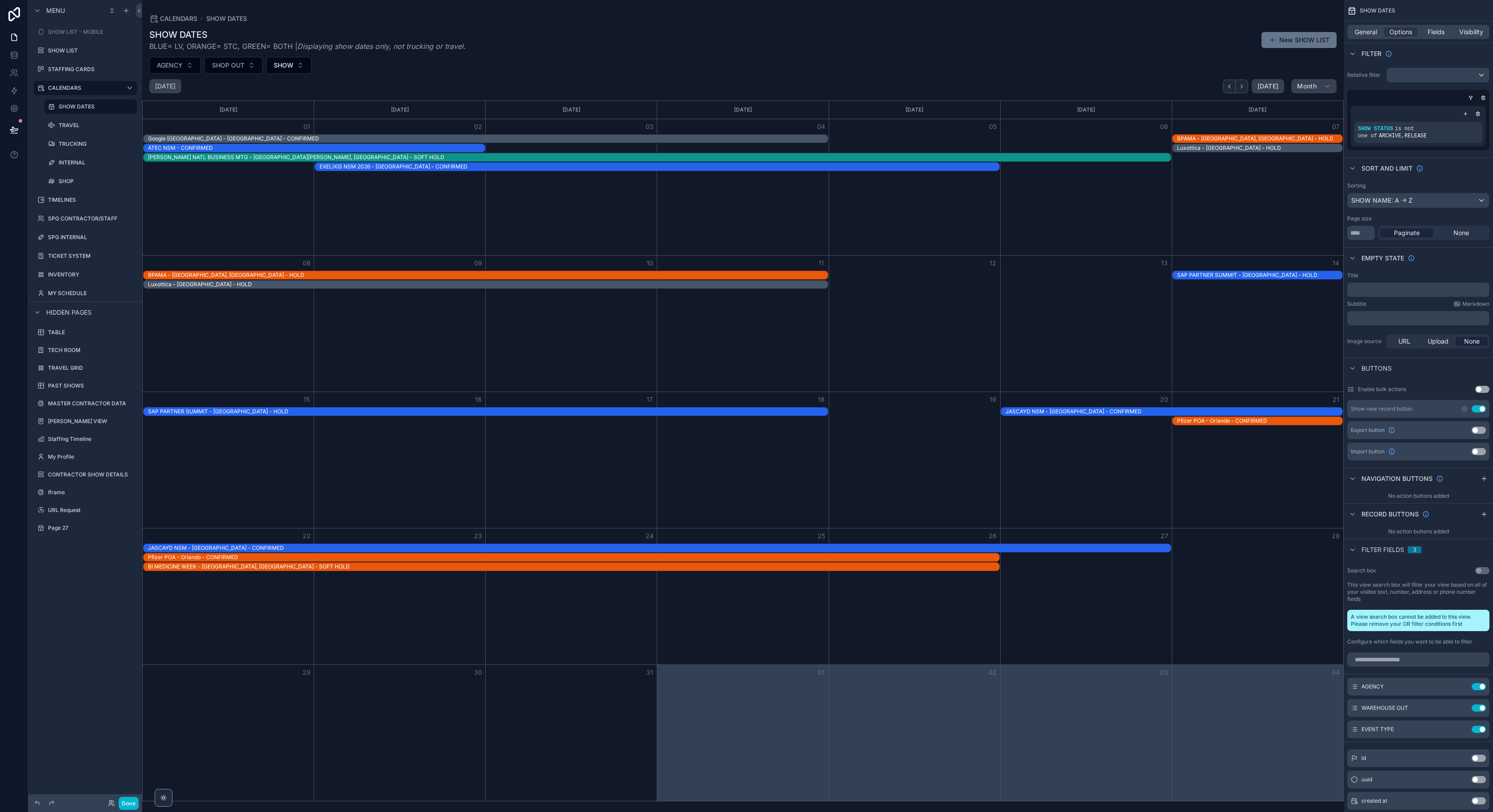
click at [1480, 410] on button "Use setting" at bounding box center [1479, 409] width 14 height 7
click at [1216, 22] on div "CALENDARS SHOW DATES" at bounding box center [743, 19] width 1188 height 9
click at [123, 799] on button "Done" at bounding box center [129, 803] width 20 height 13
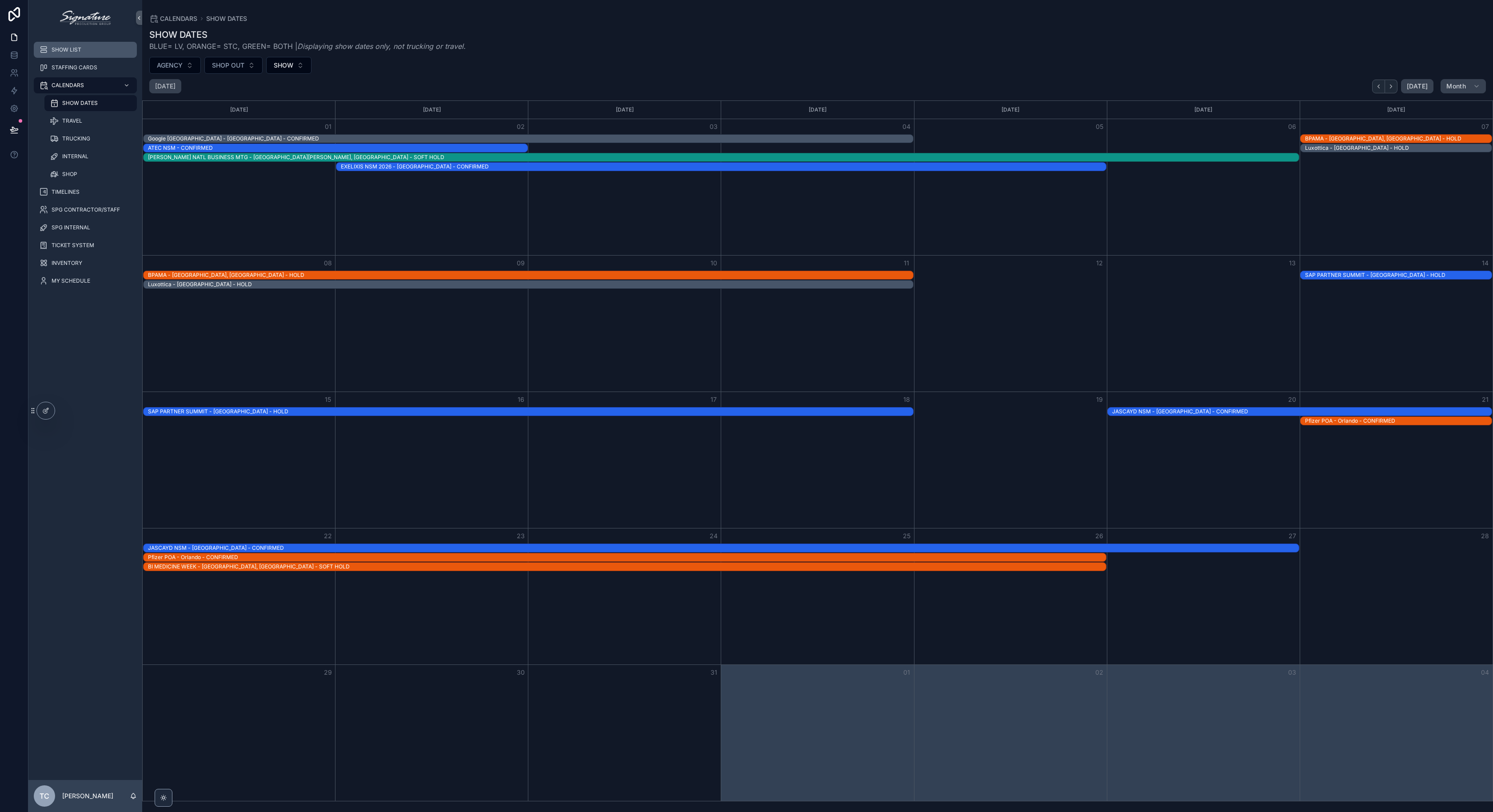
click at [82, 48] on div "SHOW LIST" at bounding box center [85, 50] width 92 height 14
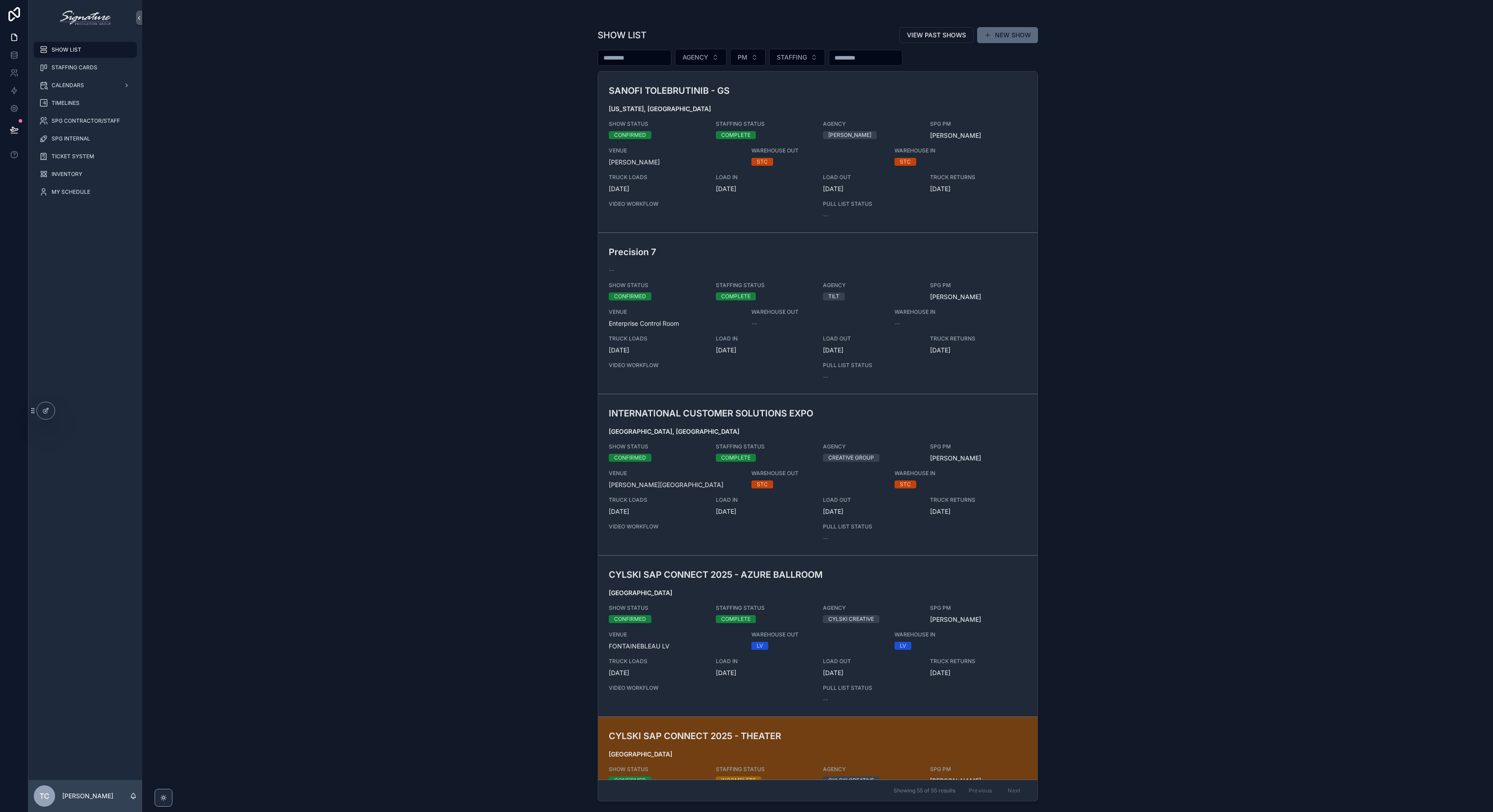
click at [1012, 34] on button "NEW SHOW" at bounding box center [1007, 35] width 61 height 16
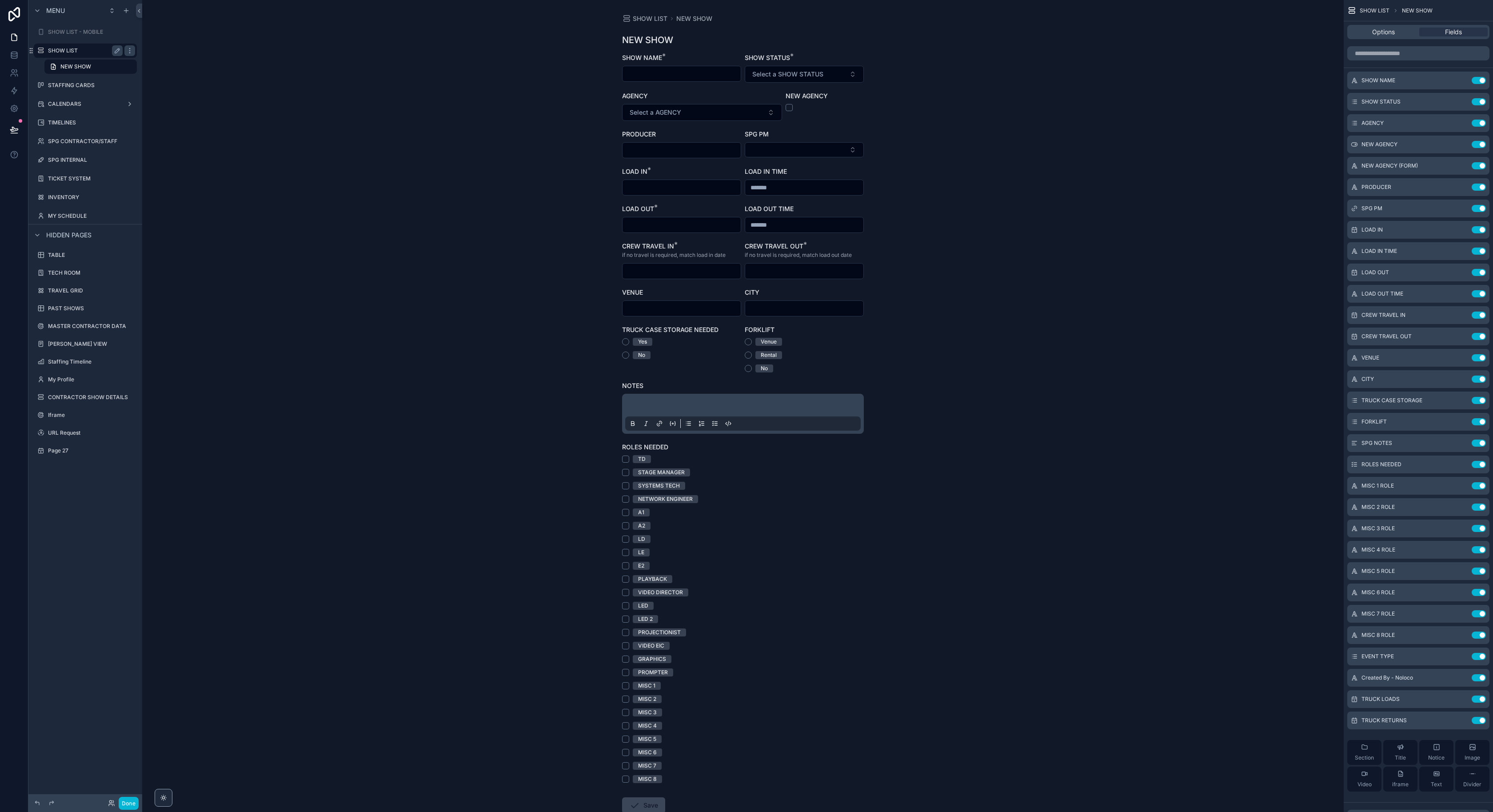
click at [85, 50] on label "SHOW LIST" at bounding box center [83, 50] width 71 height 7
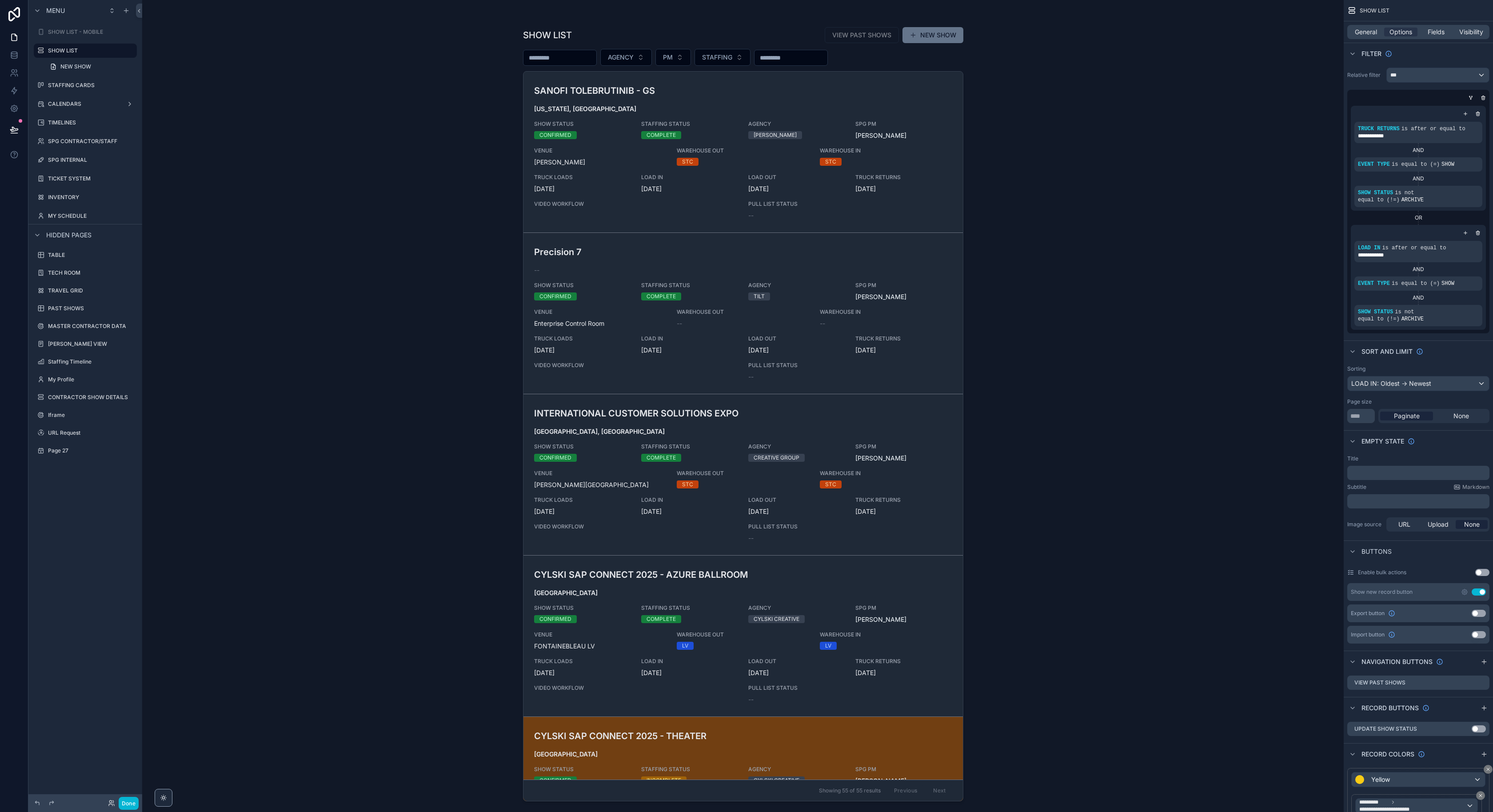
click at [606, 195] on div "scrollable content" at bounding box center [743, 400] width 454 height 801
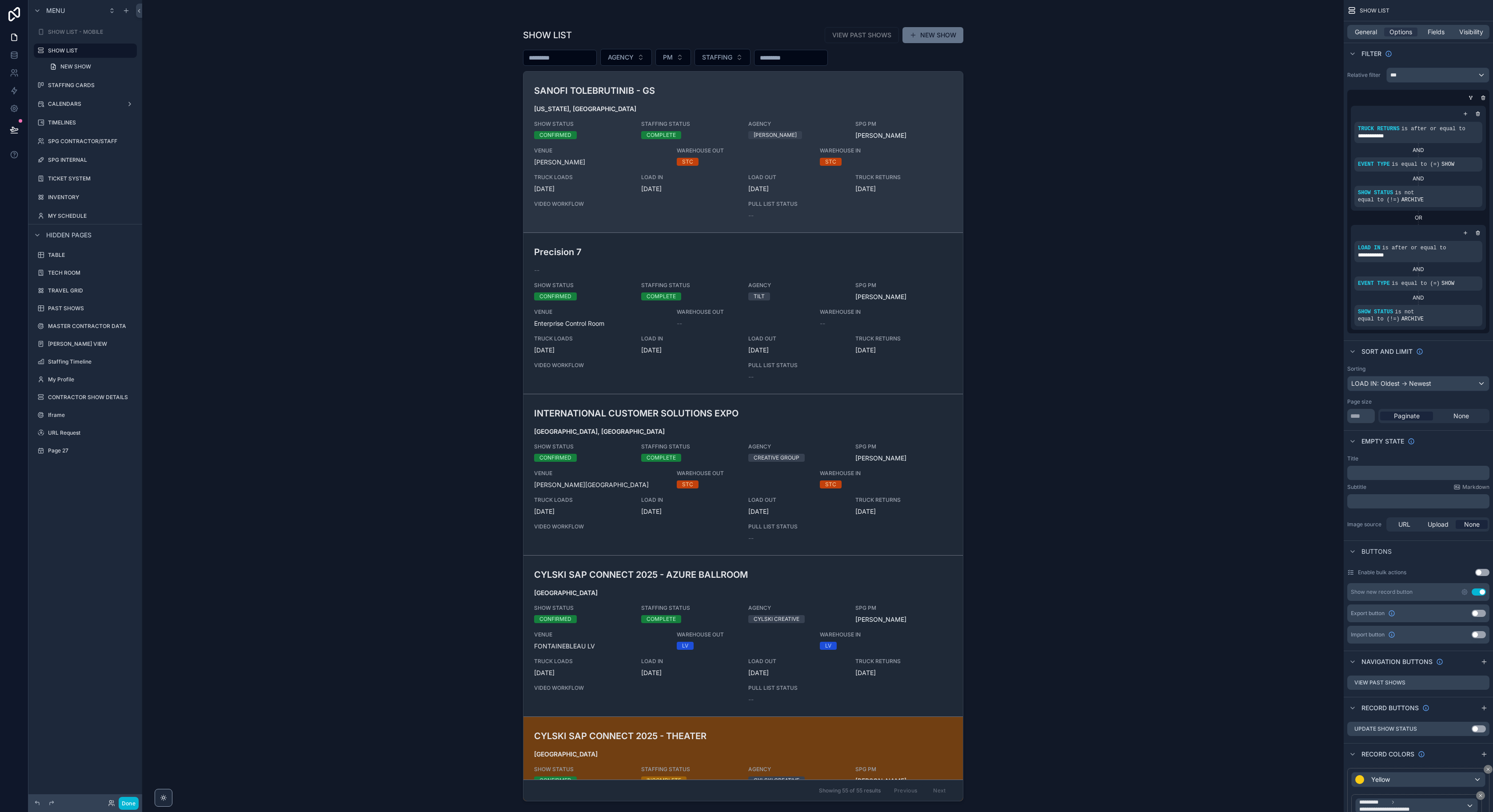
click at [586, 174] on span "TRUCK LOADS" at bounding box center [582, 177] width 96 height 7
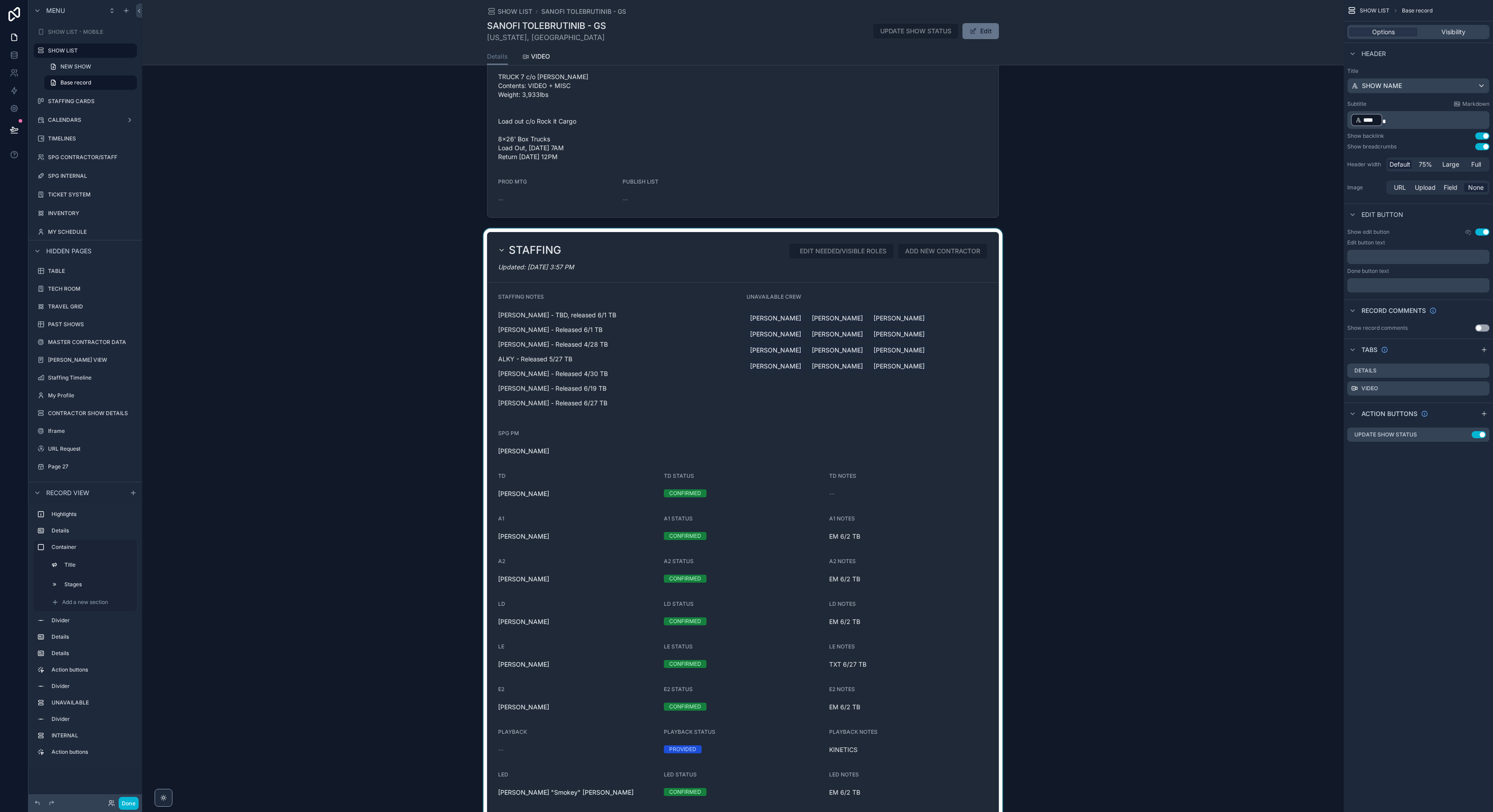
scroll to position [1116, 0]
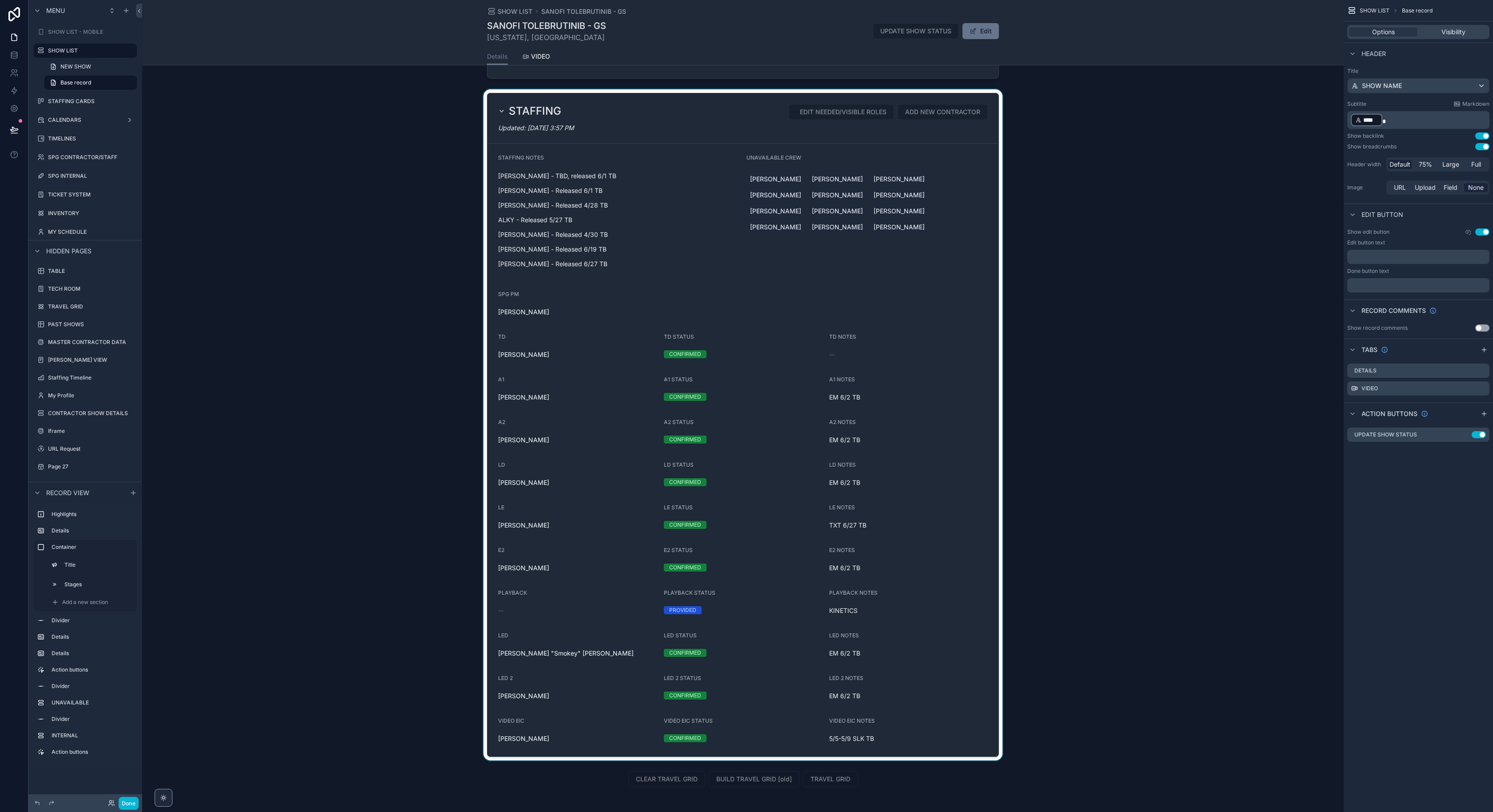
click at [900, 370] on div "scrollable content" at bounding box center [742, 425] width 1201 height 671
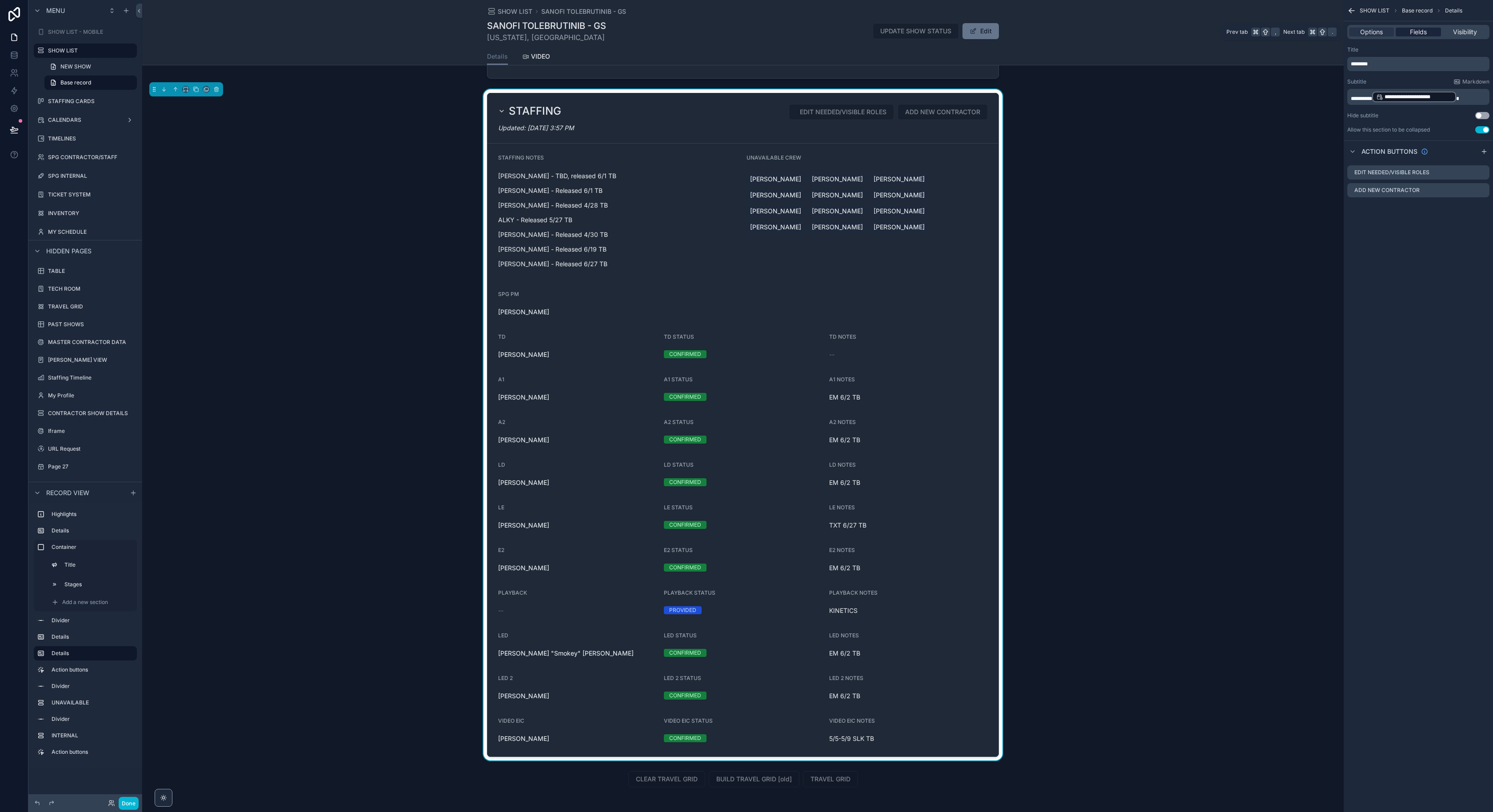
click at [1406, 30] on div "Fields" at bounding box center [1418, 32] width 45 height 9
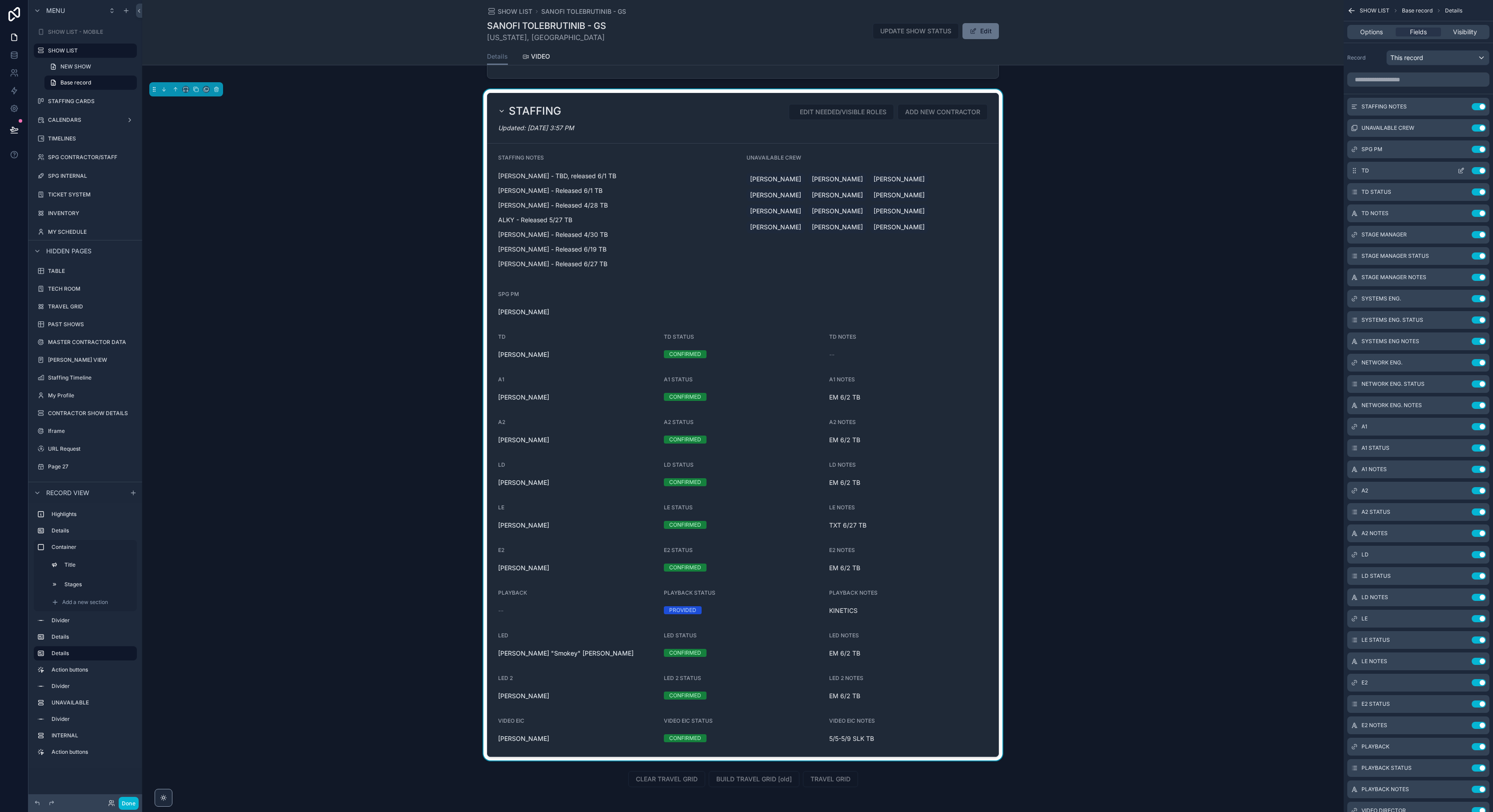
click at [1462, 169] on icon "scrollable content" at bounding box center [1461, 170] width 7 height 7
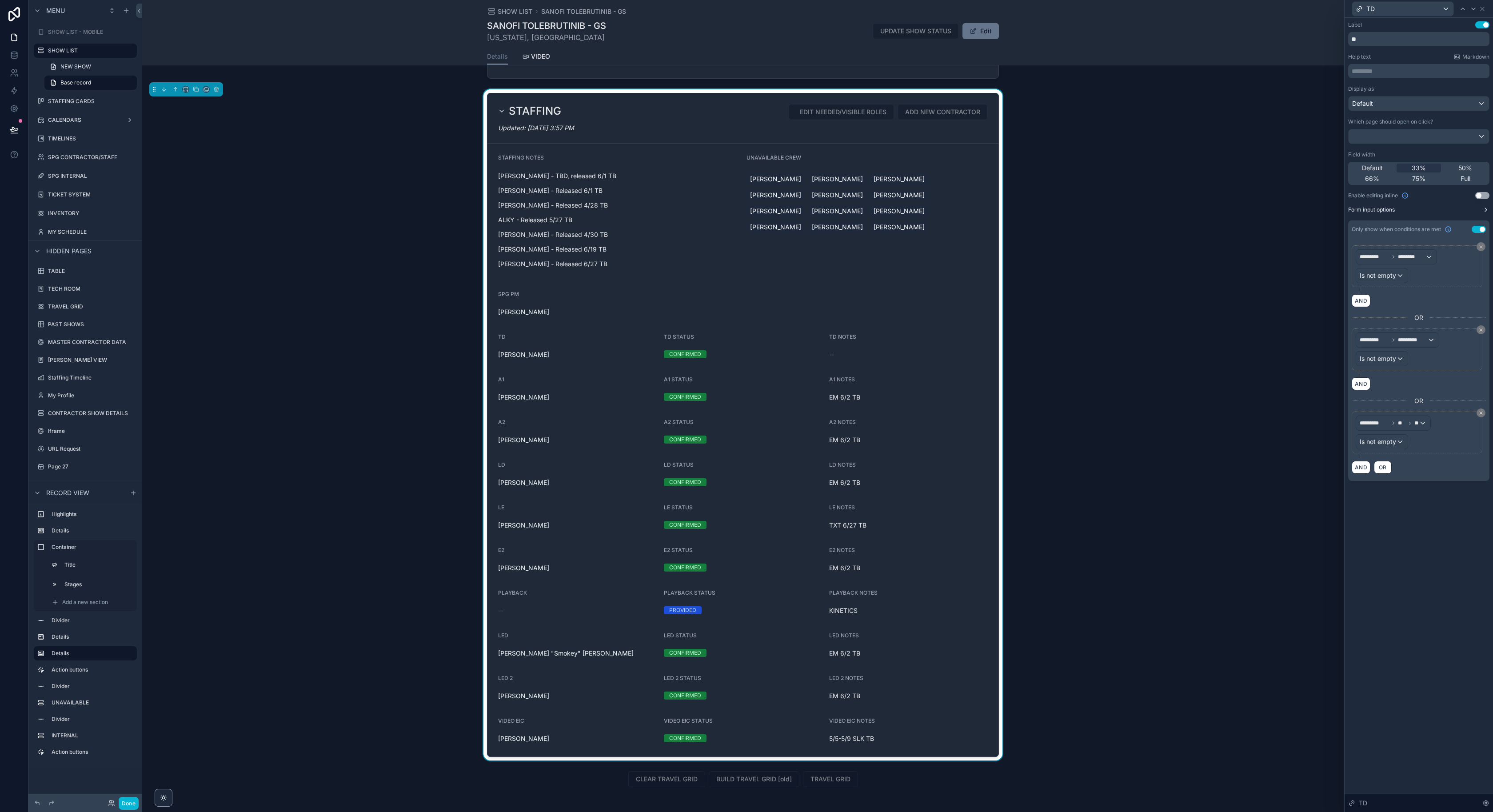
click at [1420, 207] on button "Form input options" at bounding box center [1419, 210] width 141 height 7
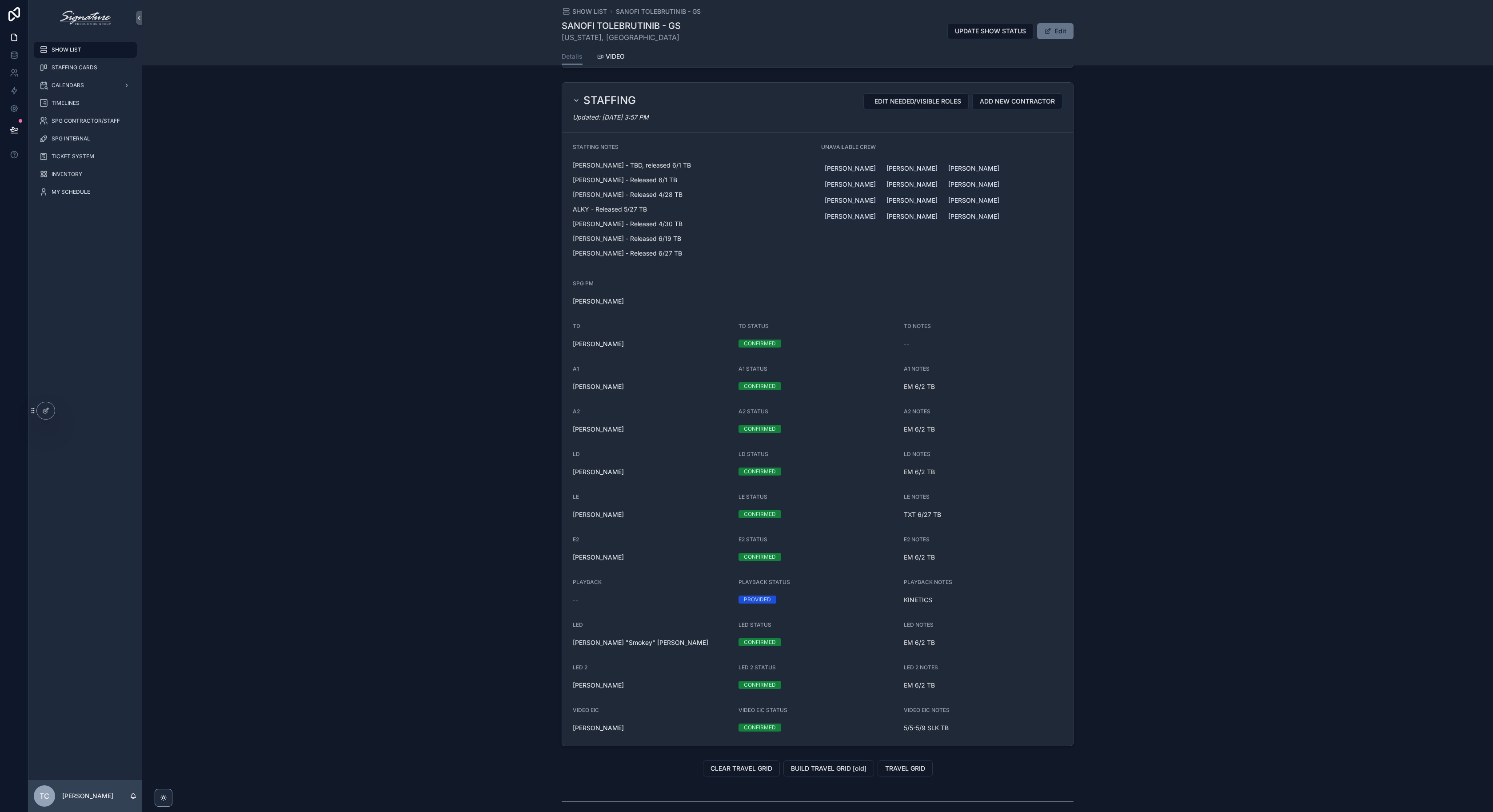
click at [80, 56] on div "SHOW LIST" at bounding box center [85, 50] width 92 height 14
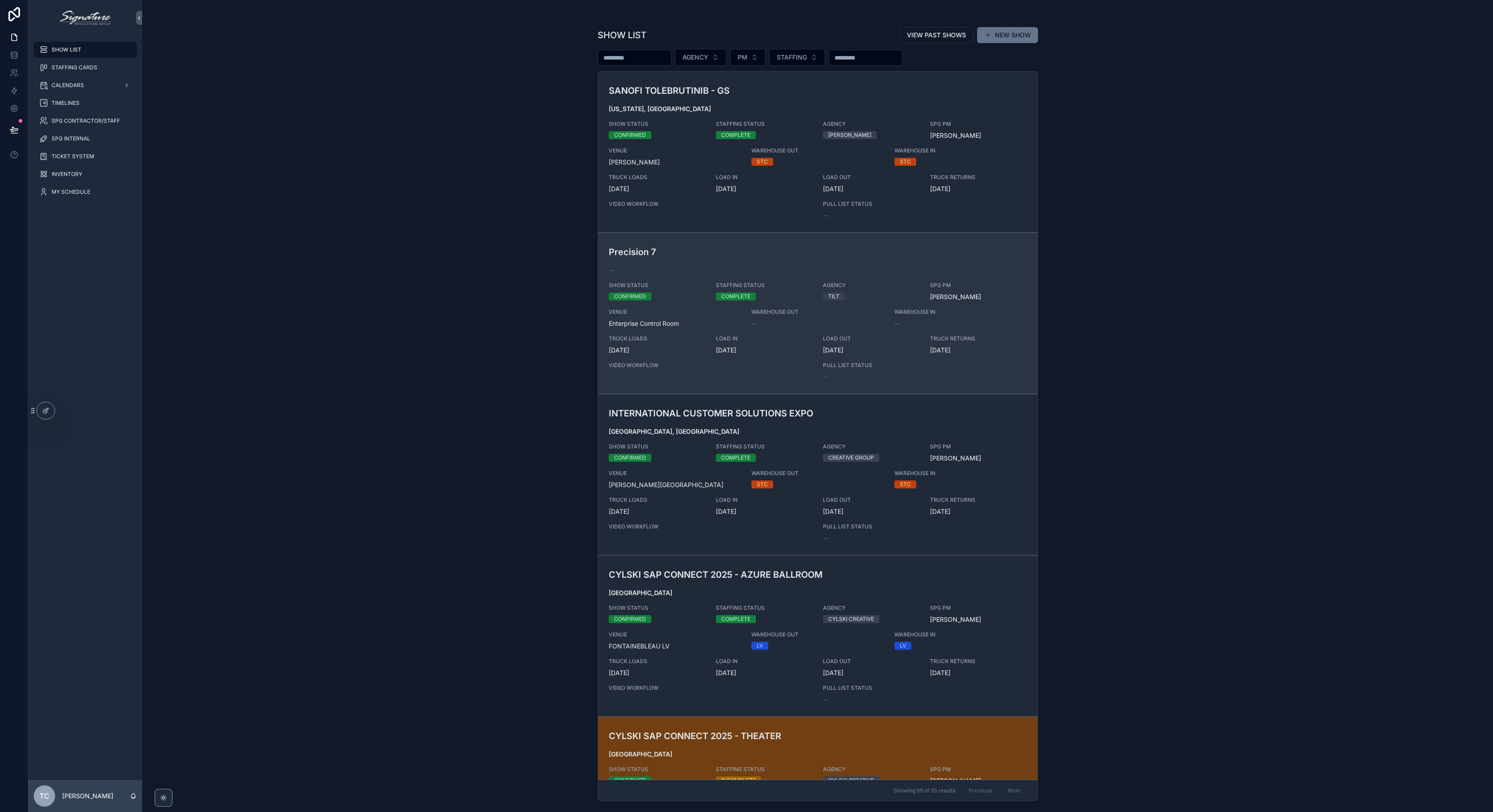
scroll to position [152, 0]
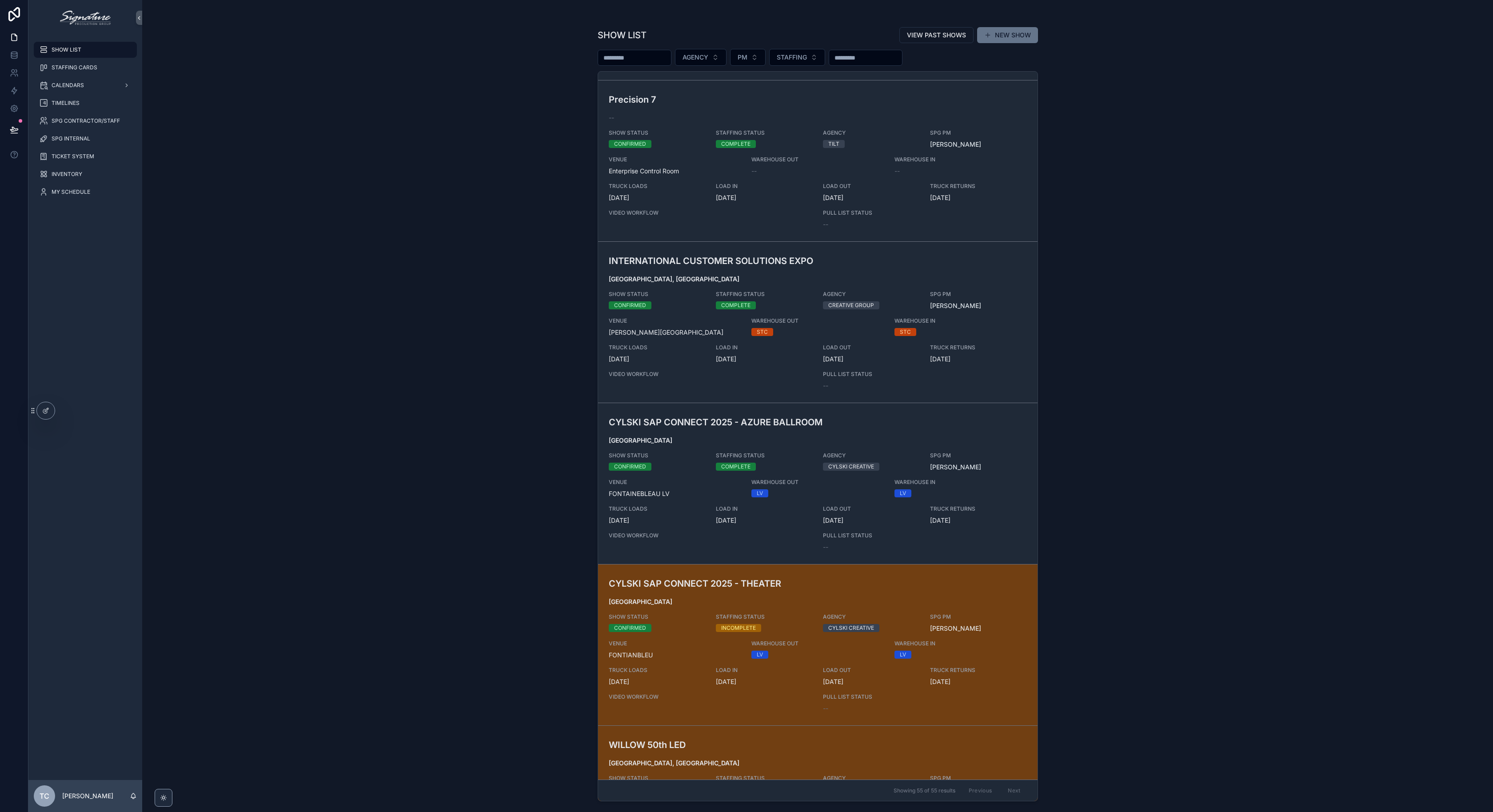
click at [616, 58] on input "scrollable content" at bounding box center [635, 57] width 73 height 12
type input "********"
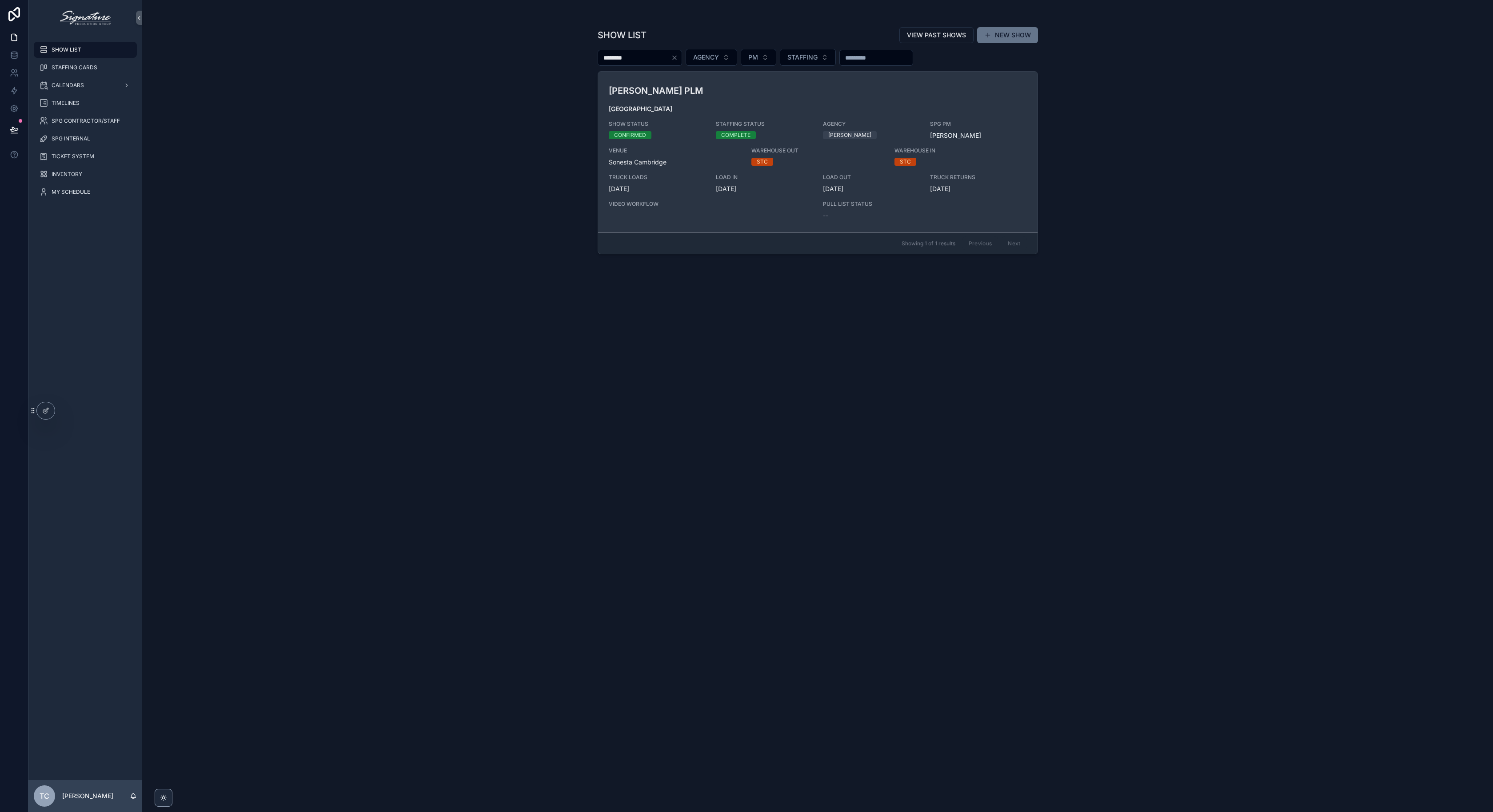
click at [708, 129] on div "[PERSON_NAME] PLM Boston SHOW STATUS CONFIRMED STAFFING STATUS COMPLETE AGENCY …" at bounding box center [817, 152] width 418 height 136
